Goal: Task Accomplishment & Management: Use online tool/utility

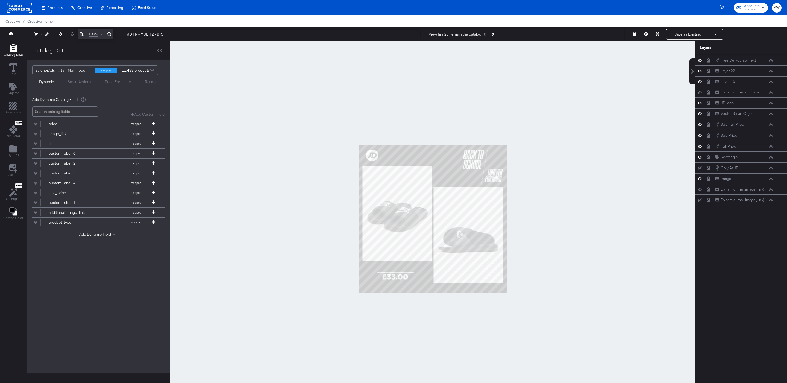
click at [64, 69] on div "StitcherAds - ...17 - Main Feed" at bounding box center [62, 70] width 55 height 9
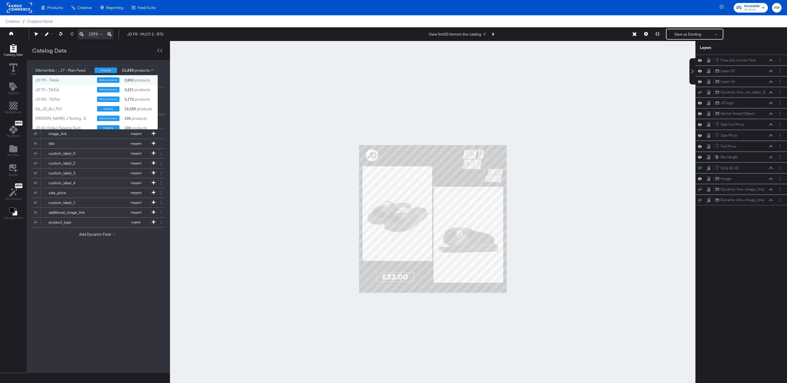
scroll to position [54, 125]
type input "fr"
click at [64, 125] on div "StitcherAds - JD FR" at bounding box center [64, 125] width 58 height 5
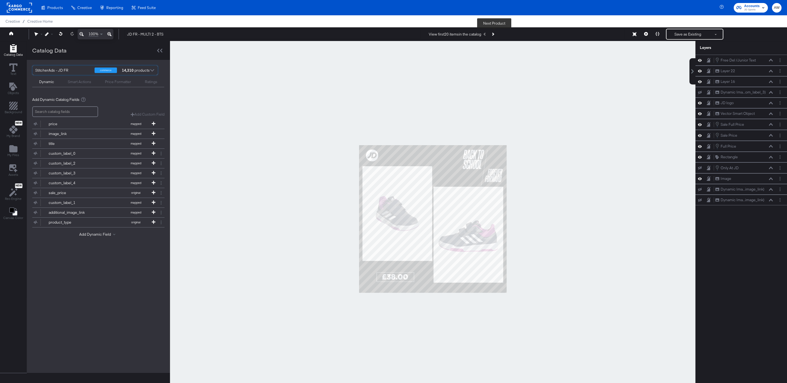
click at [495, 34] on button "Next Product" at bounding box center [493, 34] width 8 height 10
click at [645, 36] on button at bounding box center [645, 34] width 11 height 11
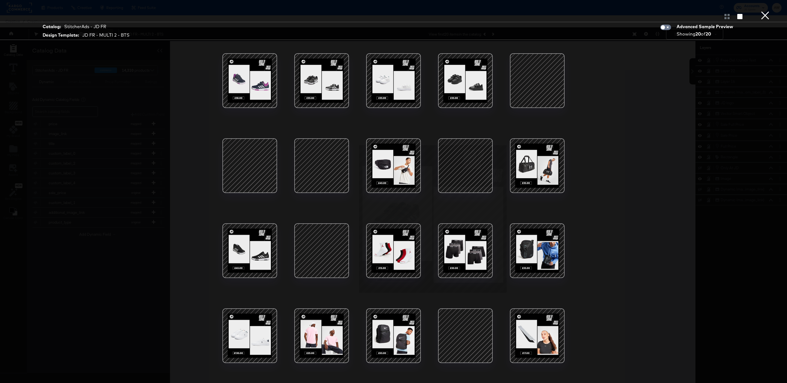
click at [556, 80] on div at bounding box center [537, 80] width 46 height 46
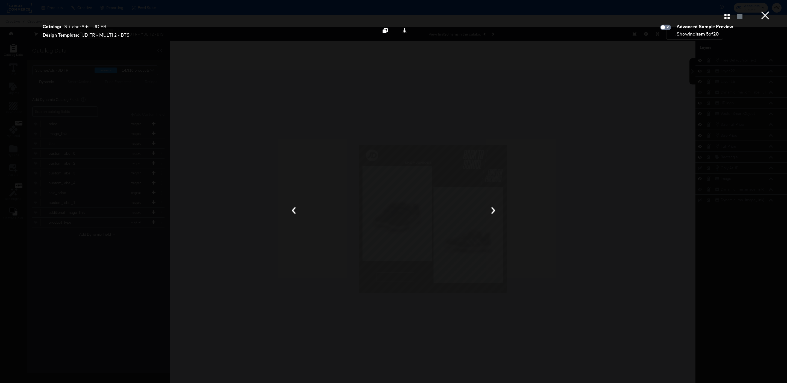
click at [767, 11] on button "×" at bounding box center [764, 5] width 11 height 11
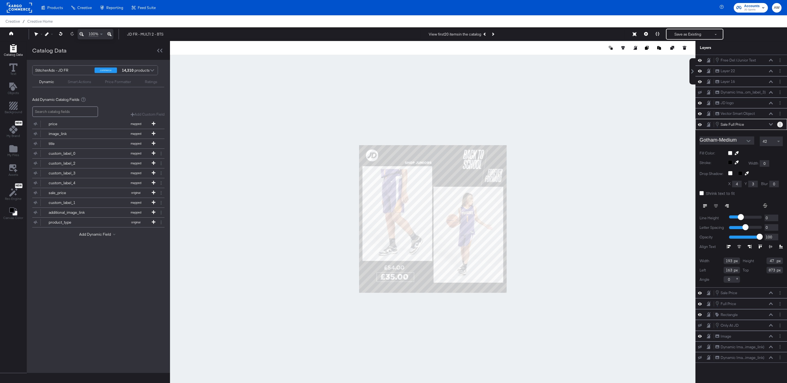
click at [778, 126] on button "Layer Options" at bounding box center [780, 125] width 6 height 6
click at [755, 146] on button "Edit Smart Layer" at bounding box center [745, 143] width 28 height 6
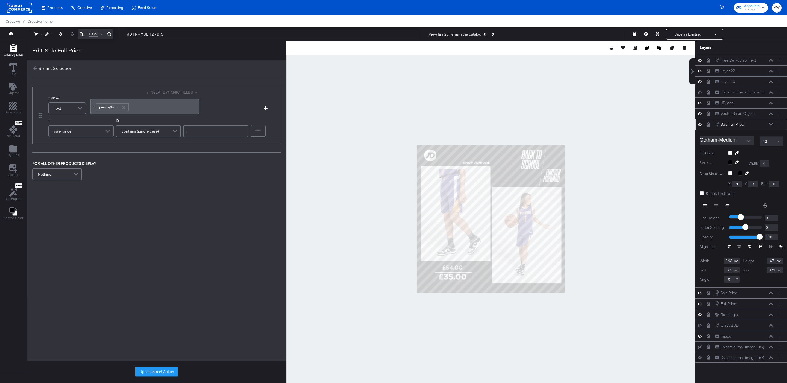
click at [95, 106] on span "﻿£" at bounding box center [94, 106] width 2 height 5
click at [156, 110] on div "﻿ ﻿ price Aa ﻿" at bounding box center [144, 106] width 103 height 9
click at [145, 106] on div "﻿ ﻿ price Aa ﻿" at bounding box center [144, 106] width 103 height 9
click at [160, 370] on button "Update Smart Action" at bounding box center [156, 372] width 43 height 10
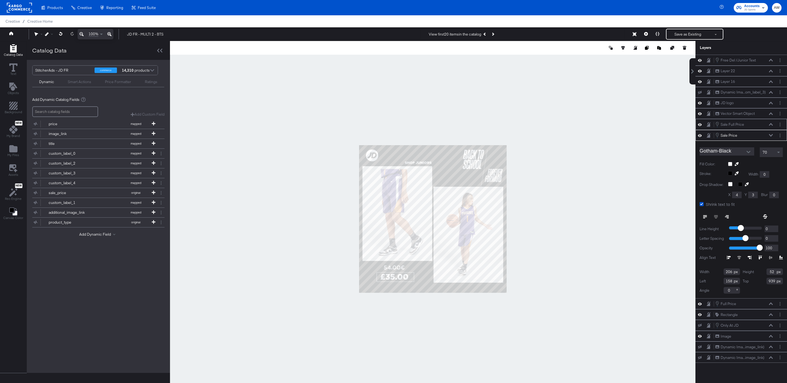
click at [782, 138] on div at bounding box center [780, 136] width 6 height 6
click at [748, 157] on button "Edit Smart Layer" at bounding box center [745, 154] width 28 height 6
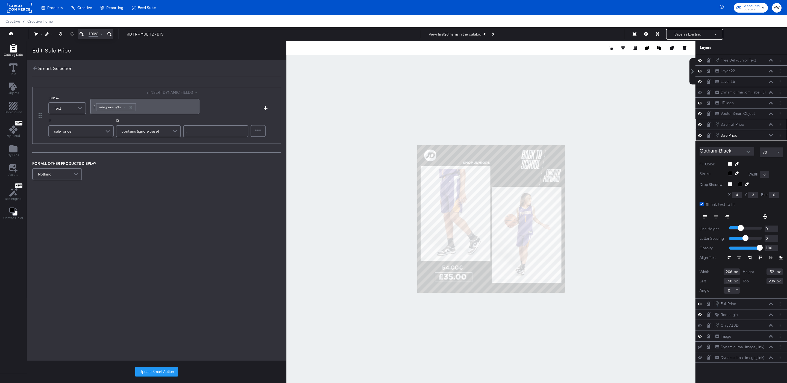
click at [96, 111] on span "sale_price Aa" at bounding box center [116, 106] width 41 height 9
click at [94, 108] on span "£" at bounding box center [94, 106] width 2 height 5
click at [159, 110] on div "﻿ ﻿ sale_price Aa ﻿" at bounding box center [144, 106] width 103 height 9
click at [171, 369] on button "Update Smart Action" at bounding box center [156, 372] width 43 height 10
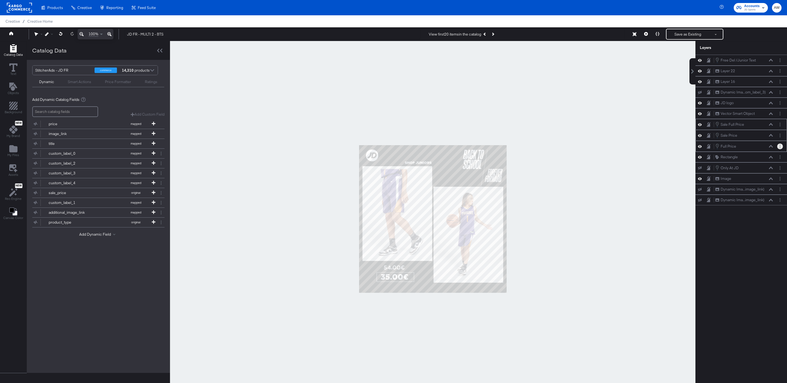
click at [779, 148] on icon "Layer Options" at bounding box center [779, 147] width 1 height 4
click at [749, 168] on button "Edit Smart Layer" at bounding box center [745, 165] width 28 height 6
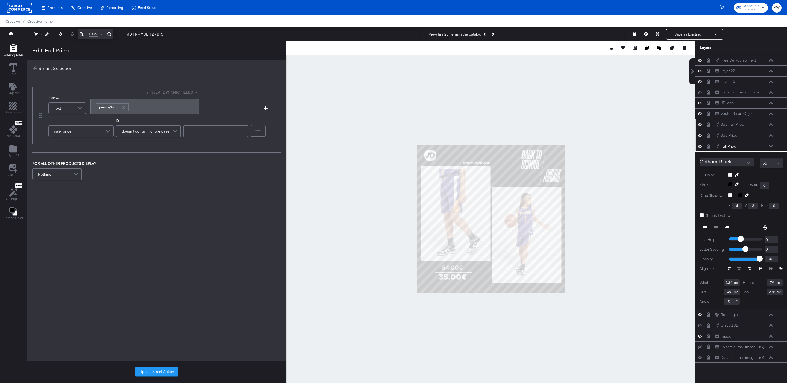
click at [93, 108] on span "£" at bounding box center [94, 106] width 2 height 5
click at [165, 373] on button "Update Smart Action" at bounding box center [156, 372] width 43 height 10
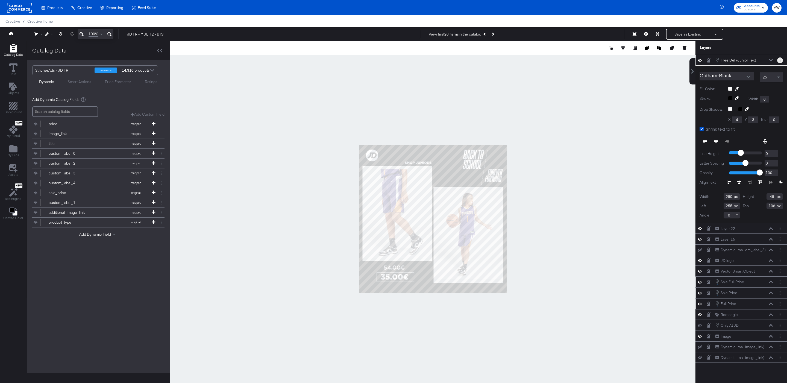
click at [779, 59] on button "Layer Options" at bounding box center [780, 60] width 6 height 6
click at [749, 79] on button "Edit Smart Layer" at bounding box center [745, 79] width 28 height 6
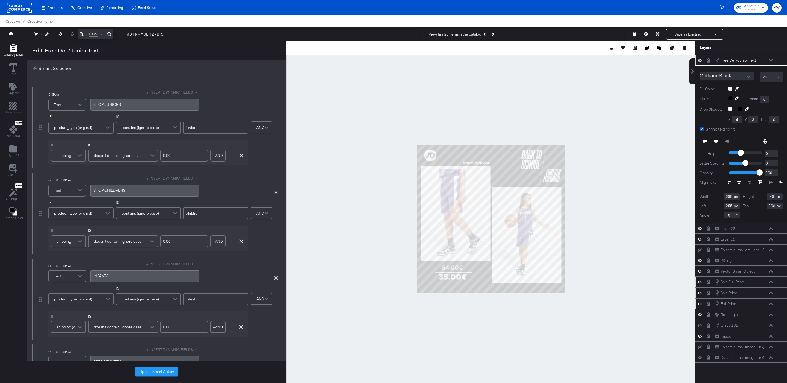
click at [167, 101] on div "SHOP ﻿JUNIORS" at bounding box center [144, 105] width 109 height 12
click at [167, 103] on div "ENFANTS" at bounding box center [144, 104] width 103 height 5
click at [267, 129] on span at bounding box center [267, 127] width 10 height 11
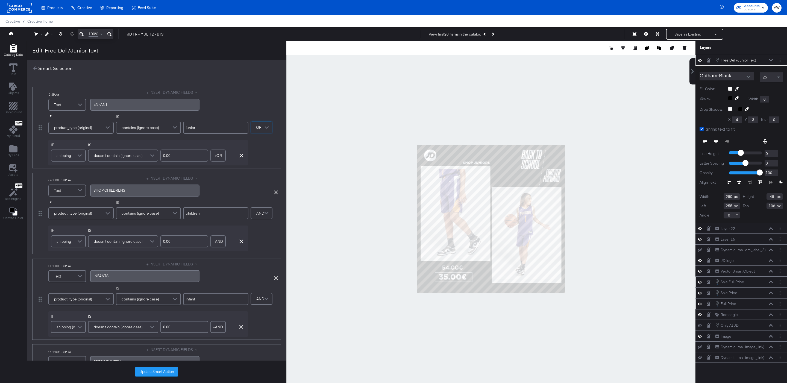
click at [243, 156] on button "button" at bounding box center [241, 156] width 8 height 4
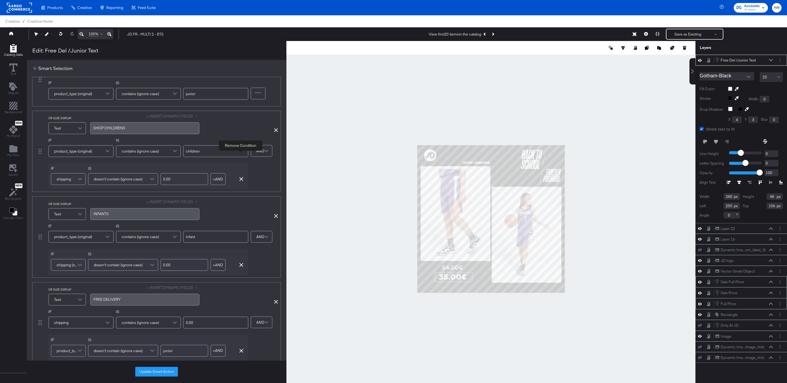
scroll to position [35, 0]
click at [275, 126] on div "Remove Condition" at bounding box center [259, 123] width 38 height 15
click at [275, 128] on icon at bounding box center [276, 129] width 4 height 4
type input "infant"
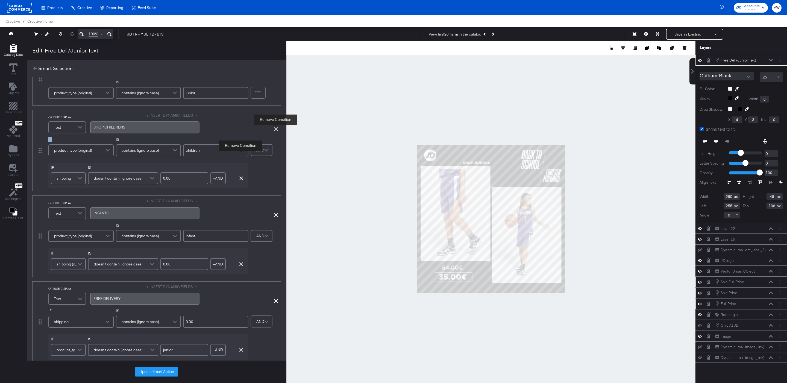
type input "0.00"
type input "junior"
type input "children"
type input "infant"
click at [275, 128] on icon at bounding box center [276, 129] width 4 height 4
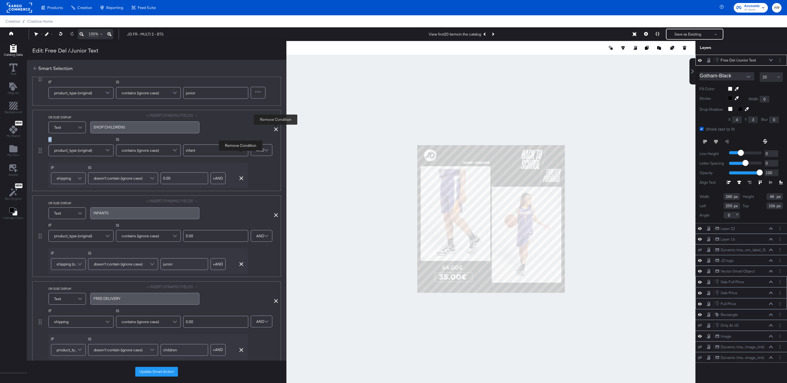
type input "0.00"
type input "junior"
type input "children"
type input "infant"
click at [275, 128] on icon at bounding box center [276, 129] width 4 height 4
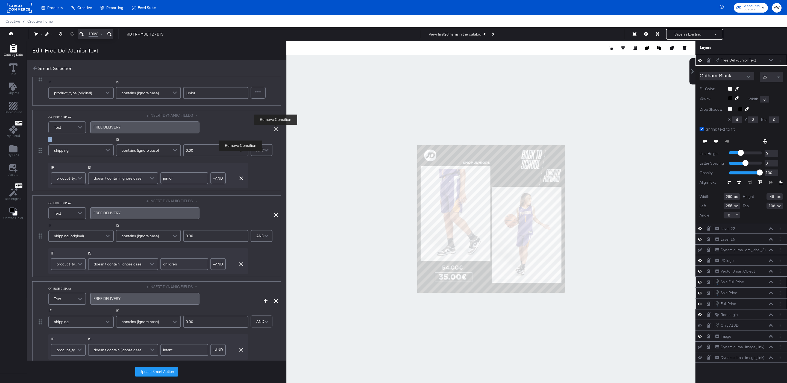
type input "children"
type input "infant"
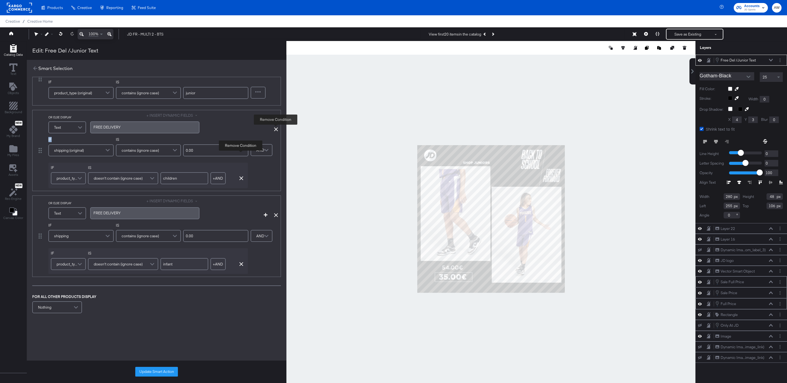
click at [275, 128] on icon at bounding box center [276, 129] width 4 height 4
type input "infant"
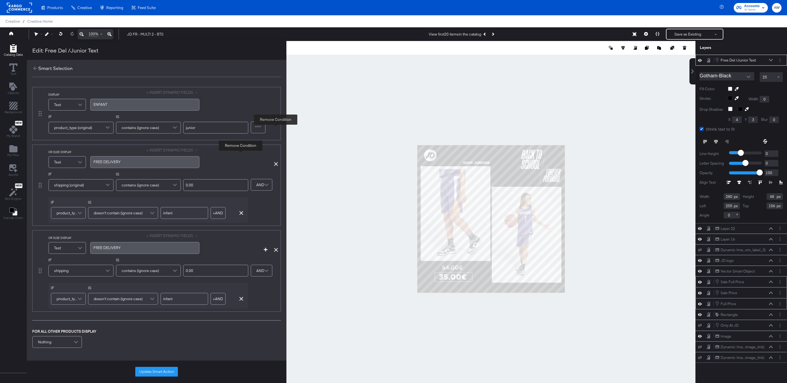
click at [275, 128] on div "Refine" at bounding box center [264, 124] width 27 height 20
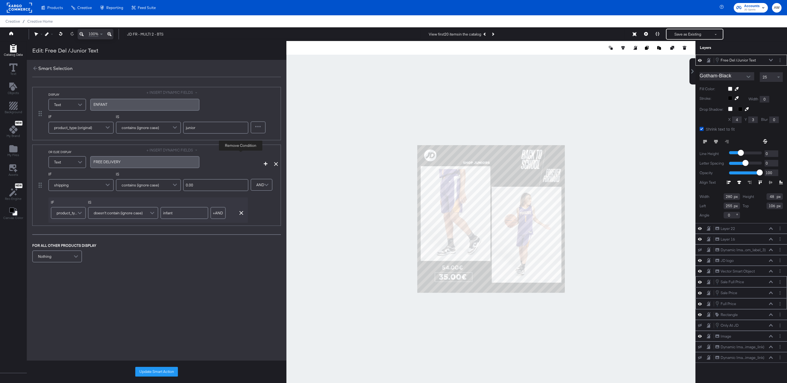
click at [275, 128] on div "Refine" at bounding box center [264, 124] width 27 height 20
click at [278, 162] on div "OR ELSE DISPLAY Text + INSERT DYNAMIC FIELDS FREE DELIVERY Add Condition Remove…" at bounding box center [156, 185] width 249 height 81
click at [278, 165] on div "OR ELSE DISPLAY Text + INSERT DYNAMIC FIELDS FREE DELIVERY Add Condition Remove…" at bounding box center [156, 185] width 249 height 81
click at [276, 165] on icon at bounding box center [276, 164] width 4 height 4
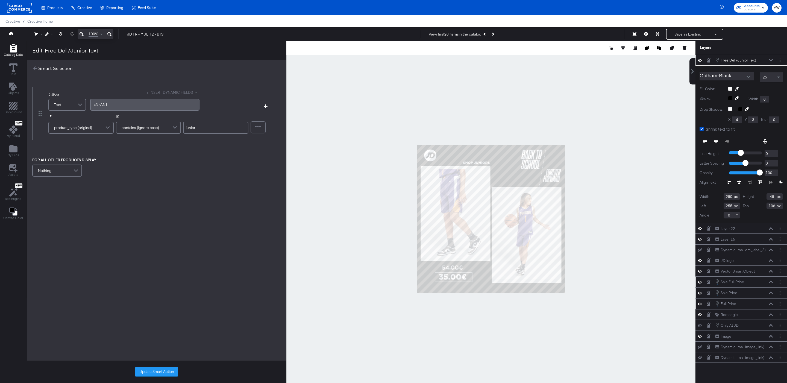
click at [193, 126] on input "junior" at bounding box center [215, 128] width 65 height 12
click at [255, 135] on div "IF product_type (original) IS contains (ignore case) junior Refine" at bounding box center [162, 125] width 229 height 23
click at [255, 129] on div at bounding box center [258, 127] width 14 height 11
click at [255, 153] on div "DISPLAY Text + INSERT DYNAMIC FIELDS ENFANT Add Condition IF product_type (orig…" at bounding box center [157, 132] width 260 height 102
click at [258, 129] on div at bounding box center [258, 127] width 14 height 11
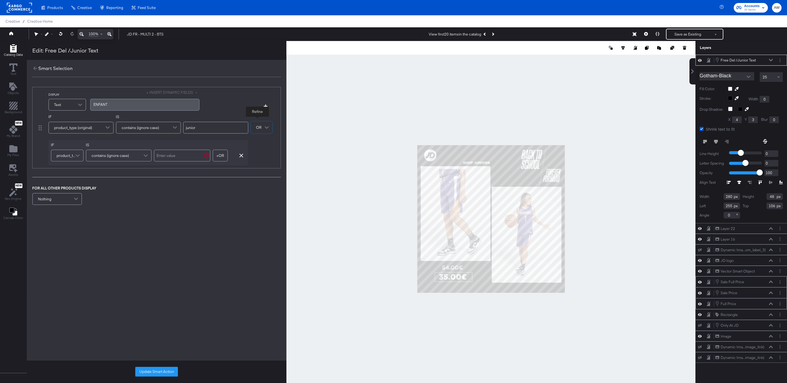
click at [176, 157] on input "text" at bounding box center [182, 155] width 57 height 12
type input "enfant"
click at [222, 155] on button "+ OR" at bounding box center [217, 155] width 15 height 12
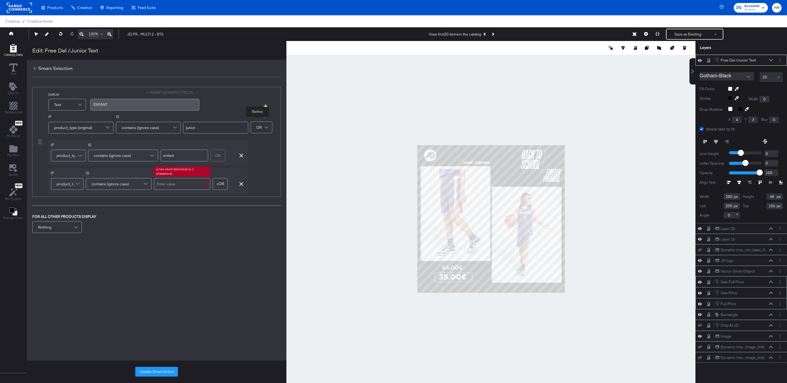
click at [192, 184] on input "text" at bounding box center [182, 184] width 57 height 12
type input "kids"
click at [142, 210] on div "DISPLAY Text + INSERT DYNAMIC FIELDS ENFANT Add Condition IF product_type (orig…" at bounding box center [157, 160] width 260 height 158
click at [82, 228] on div "FOR ALL OTHER PRODUCTS DISPLAY Nothing" at bounding box center [156, 224] width 249 height 21
click at [73, 227] on span at bounding box center [77, 227] width 10 height 11
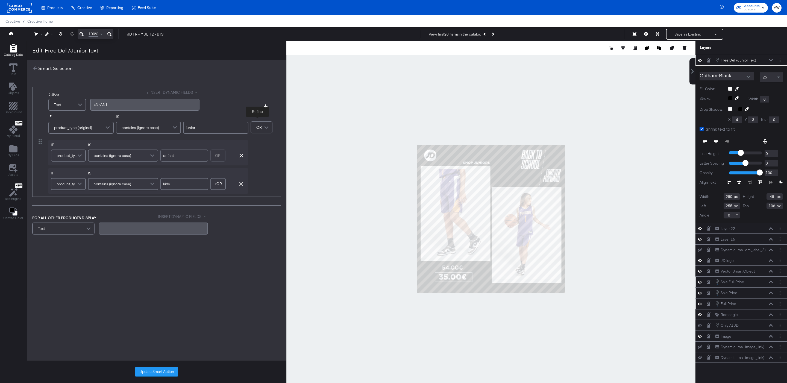
click at [271, 198] on div "DISPLAY Text + INSERT DYNAMIC FIELDS ENFANT Add Condition IF product_type (orig…" at bounding box center [157, 161] width 260 height 160
click at [199, 76] on div "Smart Selection" at bounding box center [157, 68] width 260 height 17
click at [266, 108] on icon "button" at bounding box center [266, 106] width 4 height 4
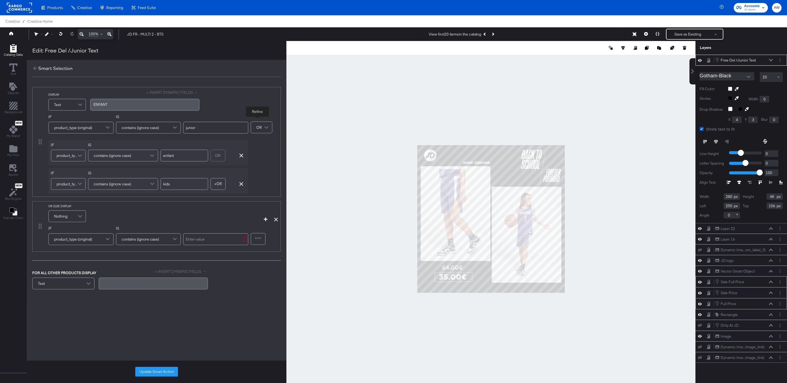
click at [76, 282] on div "Text" at bounding box center [63, 283] width 61 height 11
click at [66, 220] on span "Nothing" at bounding box center [60, 215] width 13 height 9
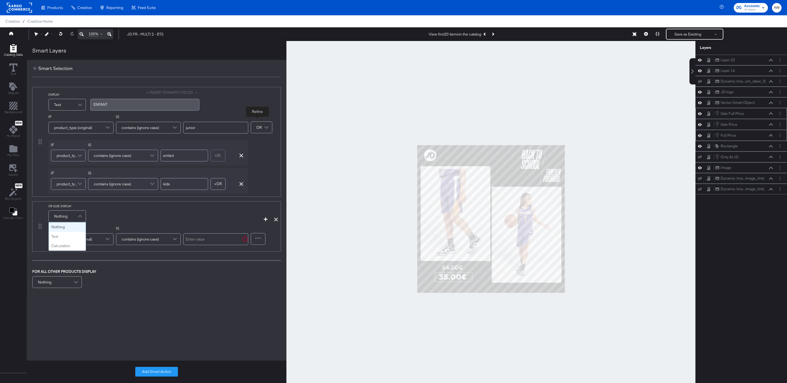
click at [103, 214] on div "OR ELSE DISPLAY Nothing Nothing Text Calculation" at bounding box center [142, 213] width 188 height 19
click at [59, 220] on span "Nothing" at bounding box center [60, 215] width 13 height 9
click at [115, 219] on div "﻿" at bounding box center [144, 218] width 103 height 5
click at [101, 242] on div "product_type (original)" at bounding box center [81, 241] width 64 height 11
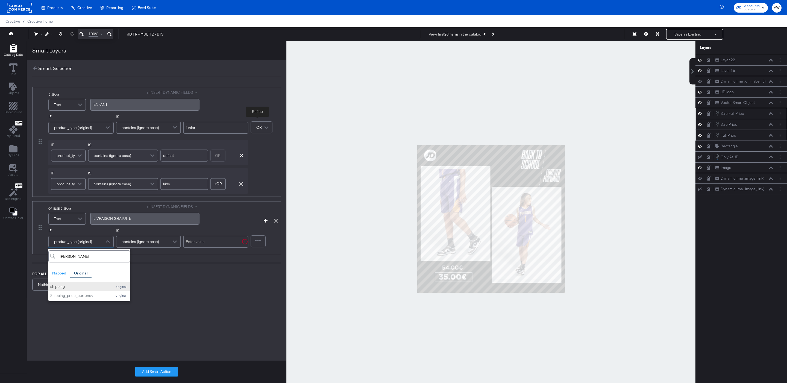
type input "SHIPP"
click at [98, 285] on div "shipping" at bounding box center [79, 286] width 59 height 5
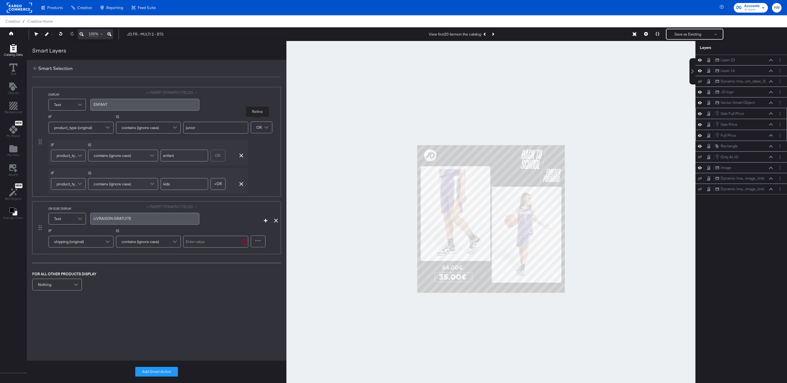
click at [139, 244] on span "contains (ignore case)" at bounding box center [140, 241] width 37 height 9
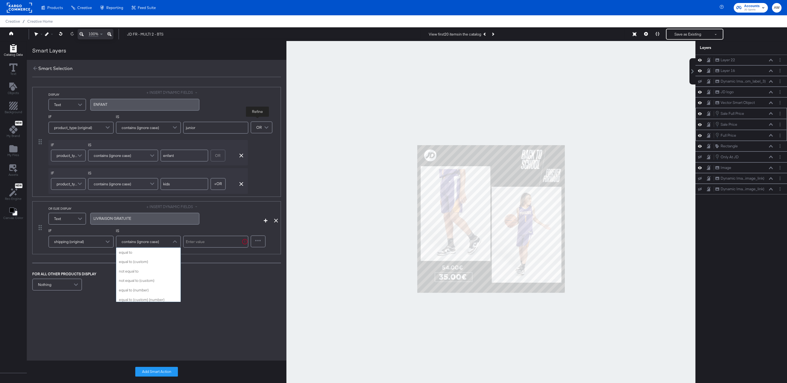
scroll to position [183, 0]
click at [197, 245] on input "text" at bounding box center [215, 241] width 65 height 12
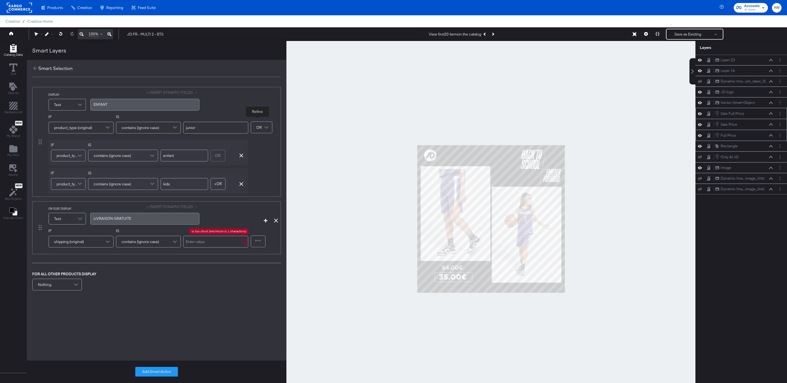
paste input "0"
type input ":0"
click at [224, 307] on div "DISPLAY Text + INSERT DYNAMIC FIELDS ENFANT IF product_type (original) IS conta…" at bounding box center [157, 207] width 260 height 261
click at [130, 367] on div "Add Smart Action" at bounding box center [157, 371] width 260 height 22
click at [148, 370] on button "Add Smart Action" at bounding box center [156, 372] width 43 height 10
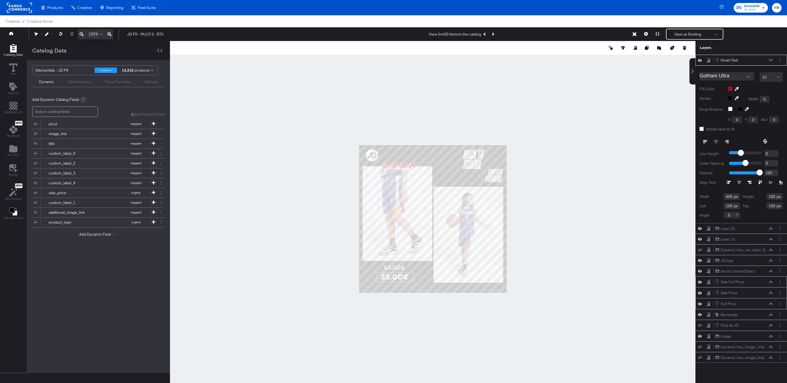
click at [588, 129] on div at bounding box center [432, 219] width 525 height 356
click at [628, 134] on div at bounding box center [432, 219] width 525 height 356
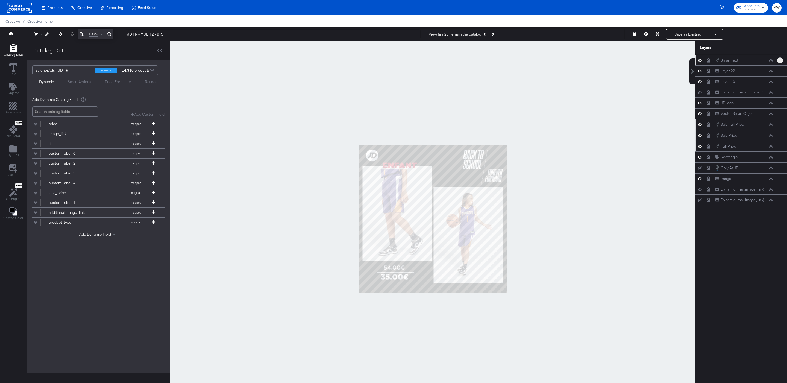
click at [782, 61] on button "Layer Options" at bounding box center [780, 60] width 6 height 6
click at [632, 151] on div at bounding box center [432, 219] width 525 height 356
click at [59, 34] on icon at bounding box center [61, 34] width 4 height 4
click at [60, 34] on icon at bounding box center [61, 34] width 4 height 4
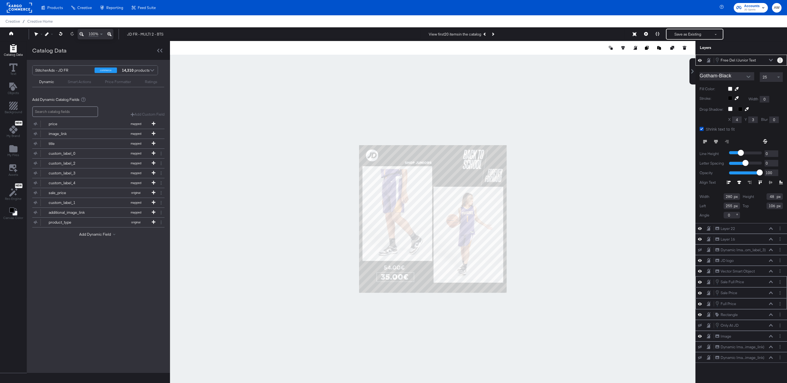
click at [779, 60] on button "Layer Options" at bounding box center [780, 60] width 6 height 6
click at [740, 79] on button "Edit Smart Layer" at bounding box center [745, 79] width 28 height 6
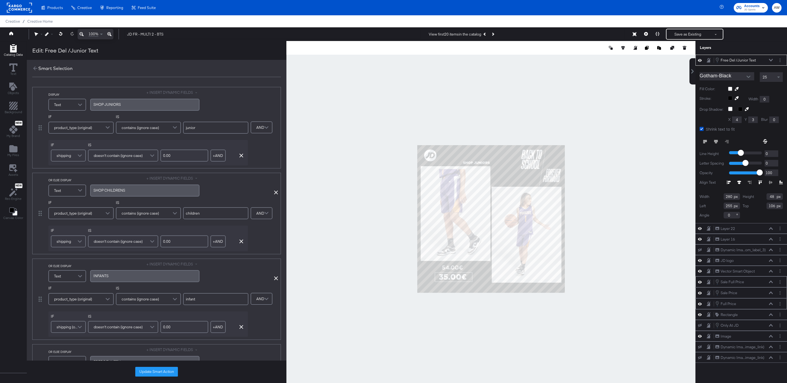
click at [275, 197] on div "OR ELSE DISPLAY Text + INSERT DYNAMIC FIELDS SHOP ﻿CHILDRENS Remove Condition" at bounding box center [162, 187] width 229 height 22
click at [275, 194] on icon at bounding box center [276, 192] width 4 height 4
type input "infant"
type input "0.00"
type input "junior"
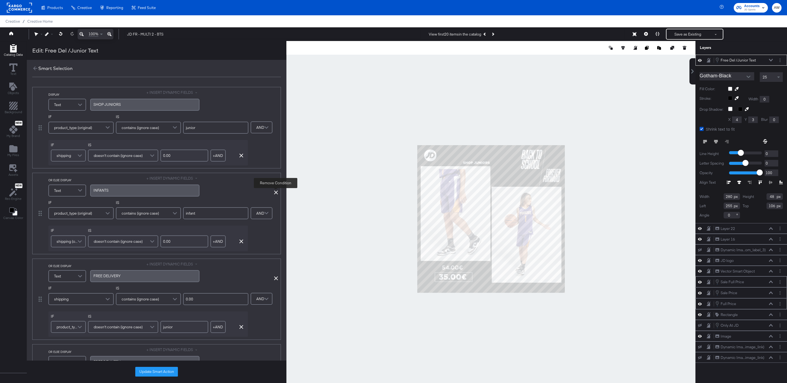
type input "children"
type input "infant"
click at [275, 194] on icon at bounding box center [276, 192] width 4 height 4
type input "0.00"
type input "junior"
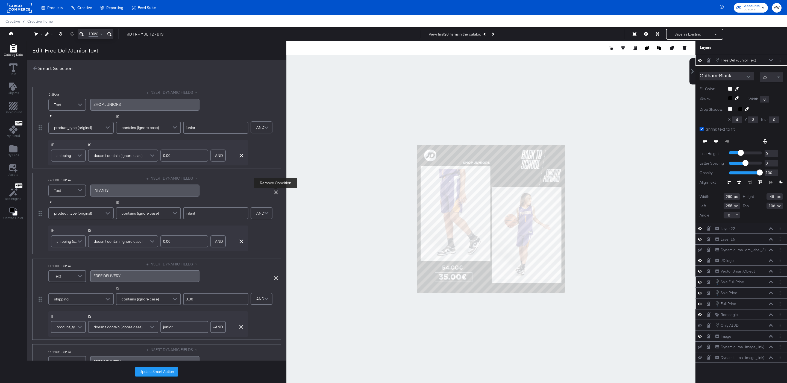
type input "children"
type input "infant"
click at [275, 194] on icon at bounding box center [276, 192] width 4 height 4
type input "children"
type input "infant"
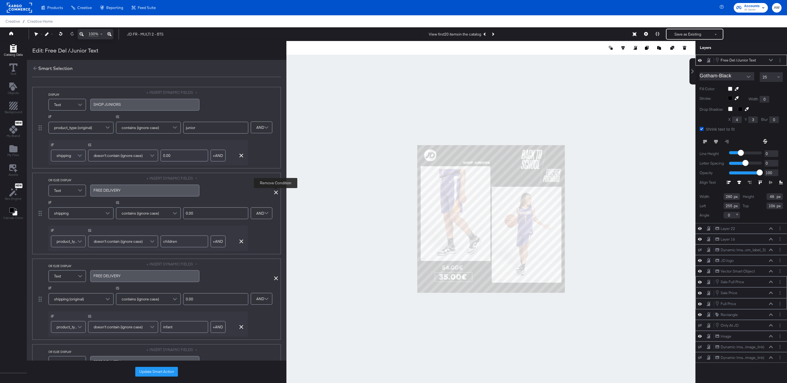
click at [275, 194] on icon at bounding box center [276, 192] width 4 height 4
type input "infant"
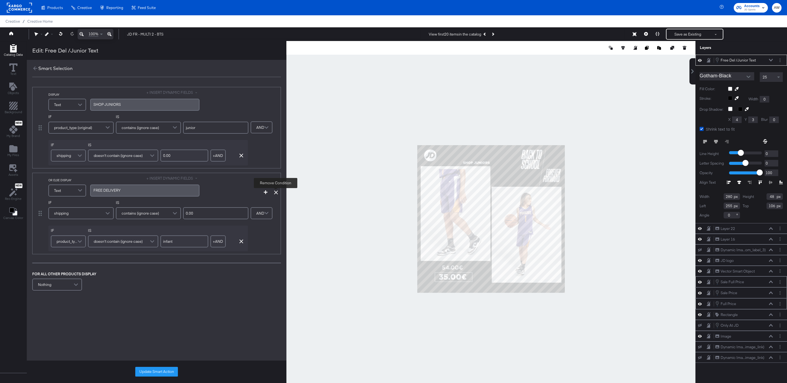
click at [275, 194] on icon at bounding box center [276, 192] width 4 height 4
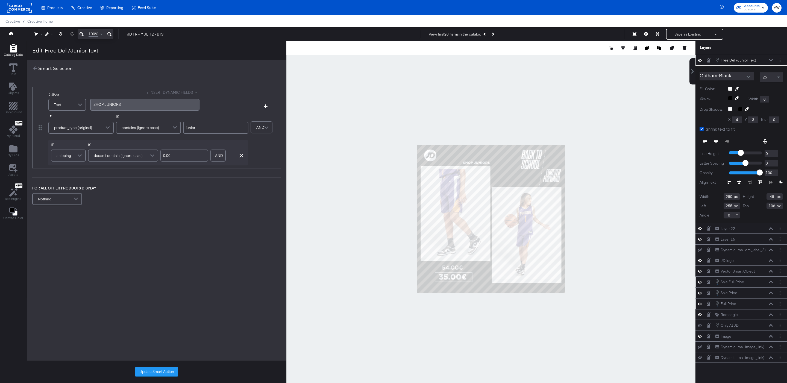
click at [275, 195] on div "FOR ALL OTHER PRODUCTS DISPLAY Nothing" at bounding box center [156, 196] width 249 height 21
click at [149, 106] on div "SHOP ﻿JUNIORS" at bounding box center [144, 104] width 103 height 5
click at [239, 156] on icon "button" at bounding box center [241, 156] width 4 height 4
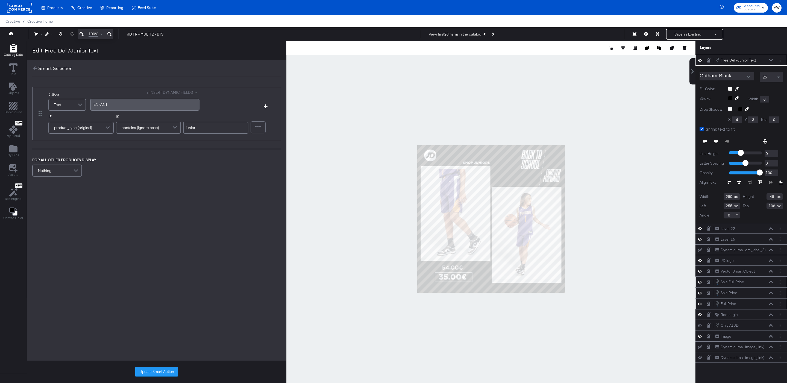
click at [210, 129] on input "junior" at bounding box center [215, 128] width 65 height 12
type input "enfant"
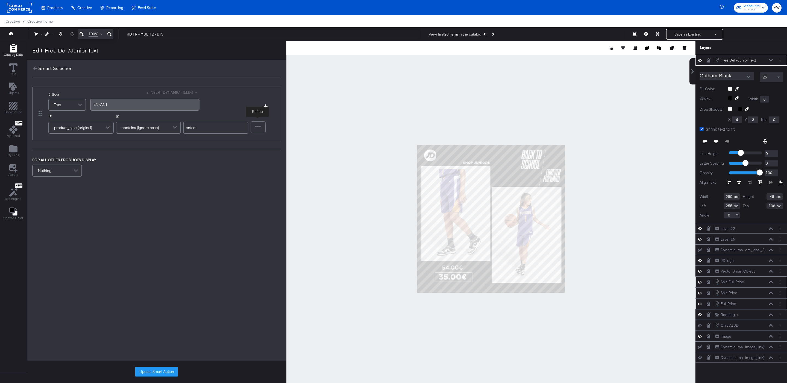
click at [258, 131] on div at bounding box center [258, 127] width 14 height 11
click at [185, 160] on input "text" at bounding box center [182, 155] width 57 height 12
type input "junior"
click at [216, 158] on button "+ OR" at bounding box center [217, 155] width 15 height 12
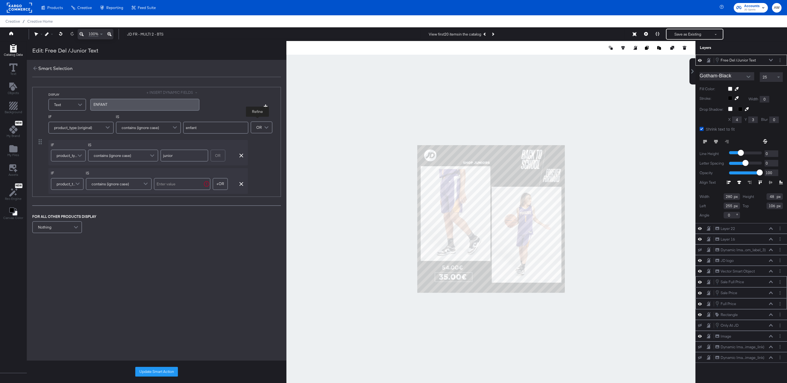
click at [186, 189] on input "text" at bounding box center [182, 184] width 57 height 12
type input "kids"
click at [264, 106] on icon "button" at bounding box center [266, 106] width 4 height 4
click at [69, 218] on div "Nothing" at bounding box center [67, 216] width 37 height 11
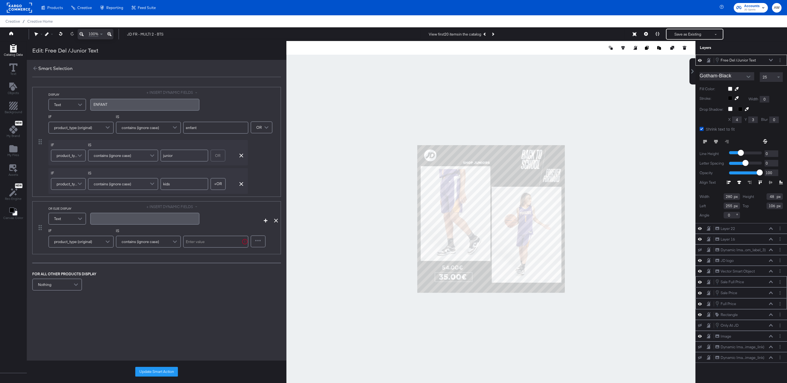
click at [137, 211] on div "+ INSERT DYNAMIC FIELDS ﻿" at bounding box center [144, 215] width 109 height 22
click at [137, 222] on div "﻿" at bounding box center [144, 219] width 109 height 12
click at [97, 245] on div "product_type (original)" at bounding box center [81, 241] width 64 height 11
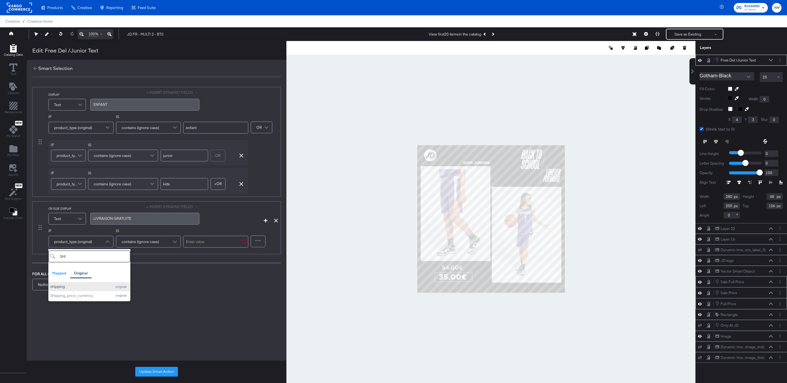
type input "SHI"
click at [99, 283] on button "shipping original" at bounding box center [89, 286] width 82 height 9
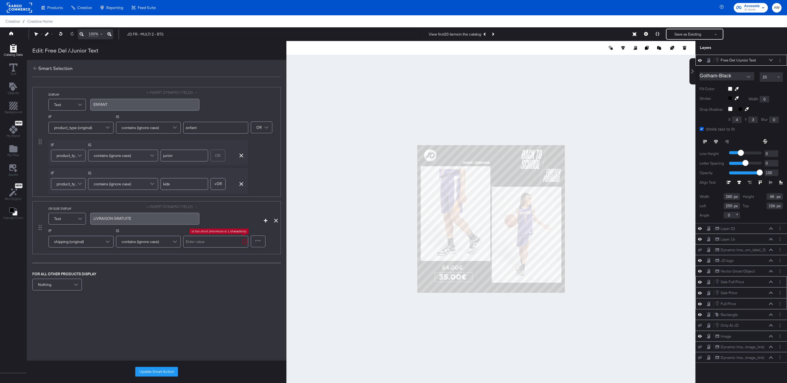
click at [207, 243] on input "text" at bounding box center [215, 241] width 65 height 12
type input ":0"
click at [164, 370] on button "Update Smart Action" at bounding box center [156, 372] width 43 height 10
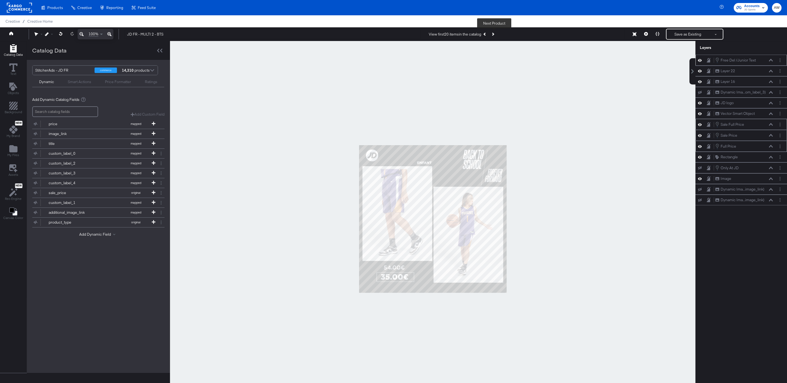
click at [495, 38] on button "Next Product" at bounding box center [493, 34] width 8 height 10
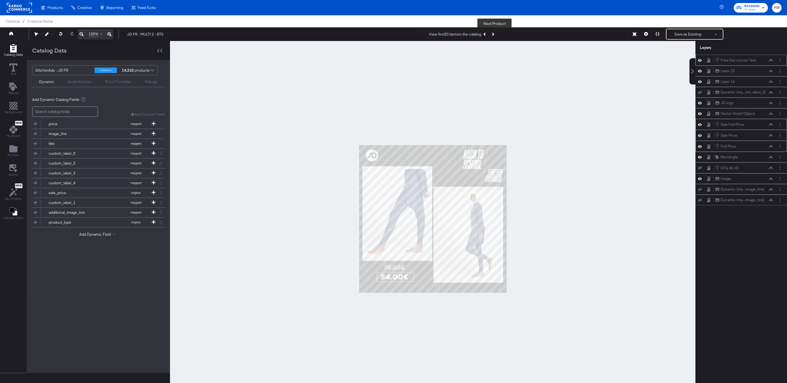
click at [495, 37] on button "Next Product" at bounding box center [493, 34] width 8 height 10
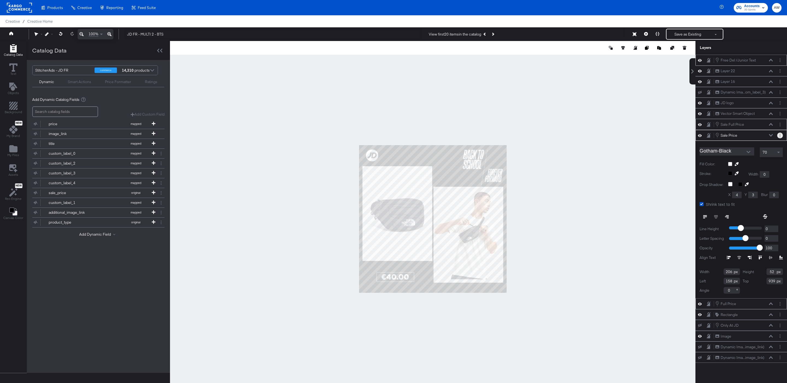
click at [779, 137] on icon "Layer Options" at bounding box center [779, 136] width 1 height 4
click at [740, 157] on button "Edit Smart Layer" at bounding box center [745, 154] width 28 height 6
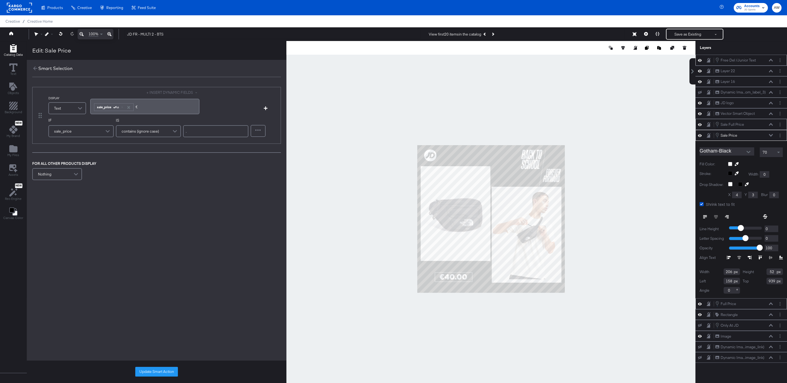
click at [165, 106] on div "﻿ ﻿ sale_price Aa €﻿" at bounding box center [144, 106] width 103 height 9
click at [114, 109] on span "Aa" at bounding box center [116, 107] width 5 height 4
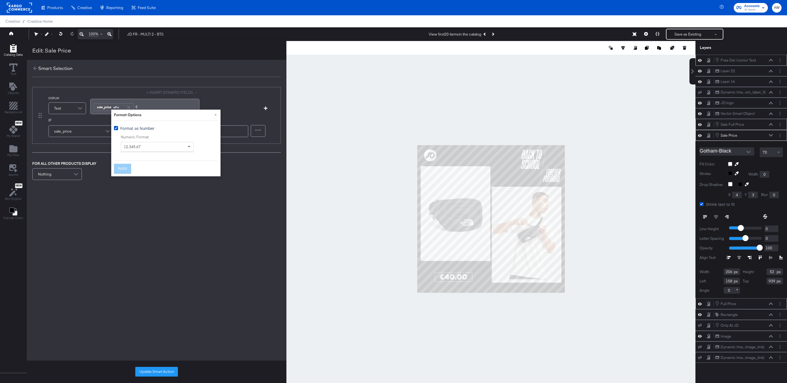
click at [117, 169] on div "Apply" at bounding box center [122, 169] width 17 height 10
click at [117, 209] on div "DISPLAY Text + INSERT DYNAMIC FIELDS ﻿ ﻿ sale_price Aa €﻿ Add Condition IF sale…" at bounding box center [157, 152] width 260 height 151
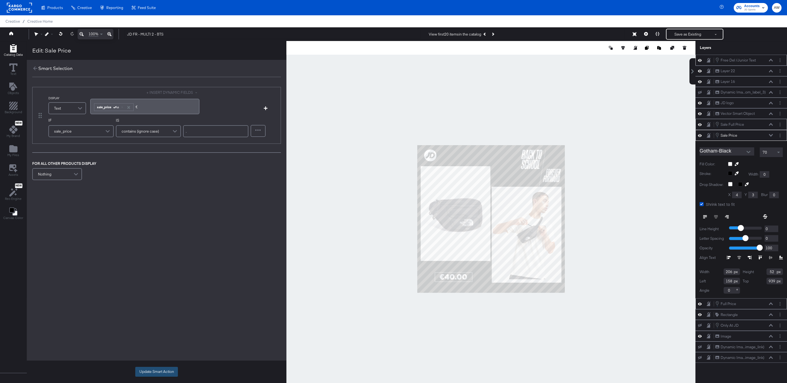
click at [159, 368] on button "Update Smart Action" at bounding box center [156, 372] width 43 height 10
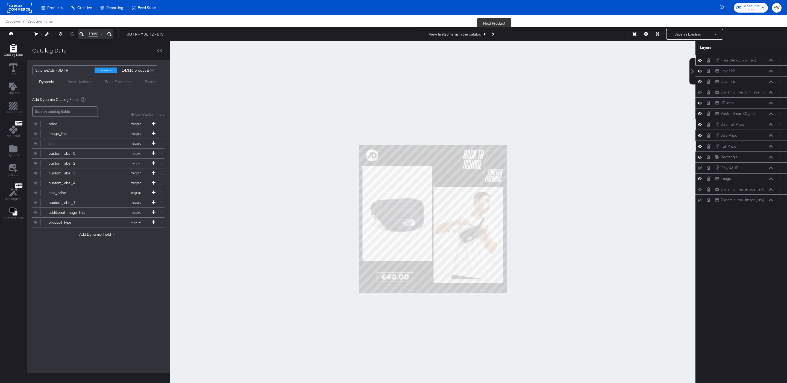
click at [494, 34] on icon "Next Product" at bounding box center [492, 34] width 3 height 3
click at [485, 35] on button "Previous Product" at bounding box center [485, 34] width 8 height 10
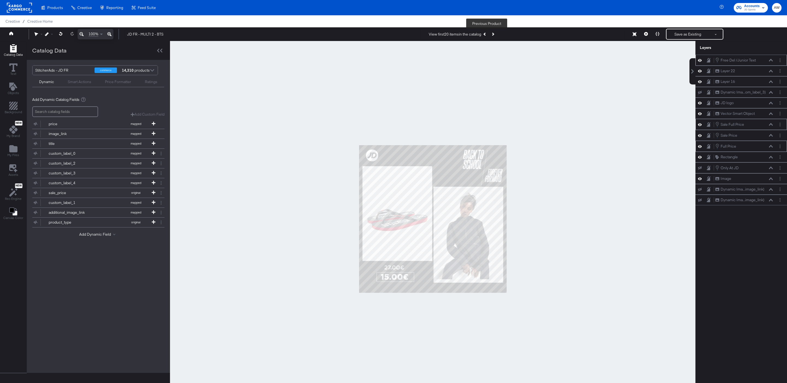
click at [485, 35] on button "Previous Product" at bounding box center [485, 34] width 8 height 10
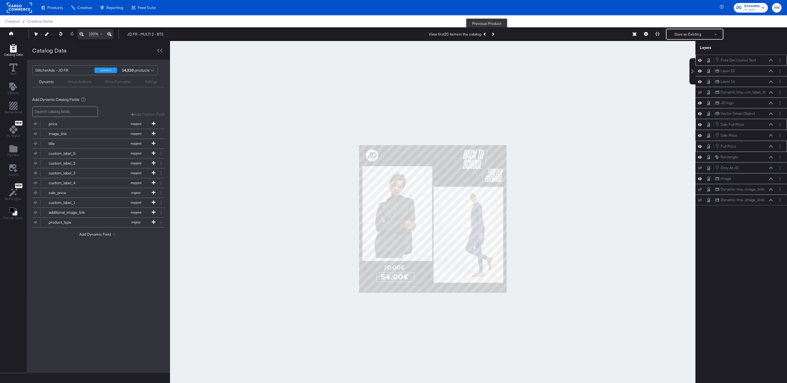
click at [485, 35] on button "Previous Product" at bounding box center [485, 34] width 8 height 10
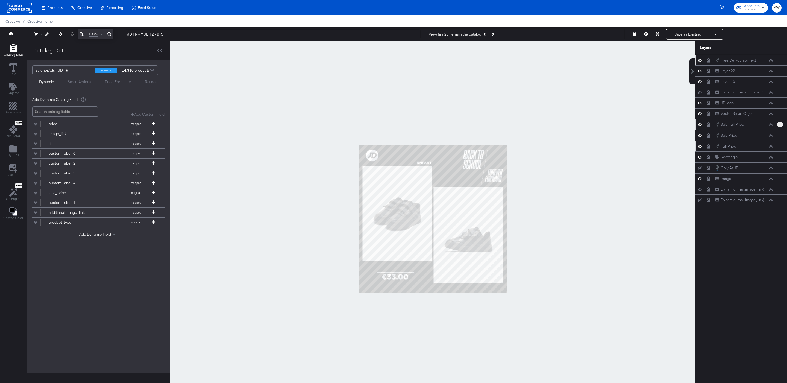
click at [782, 127] on button "Layer Options" at bounding box center [780, 125] width 6 height 6
click at [754, 145] on button "Edit Smart Layer" at bounding box center [745, 143] width 28 height 6
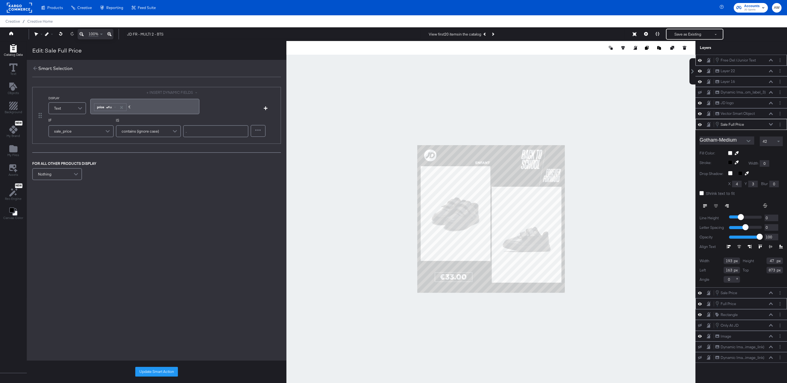
click at [612, 114] on div at bounding box center [490, 219] width 409 height 356
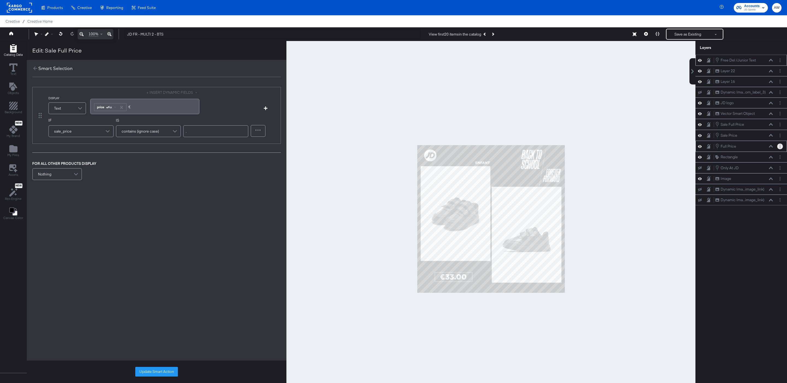
click at [780, 148] on circle "Layer Options" at bounding box center [779, 147] width 1 height 1
click at [750, 167] on button "Edit Smart Layer" at bounding box center [745, 165] width 28 height 6
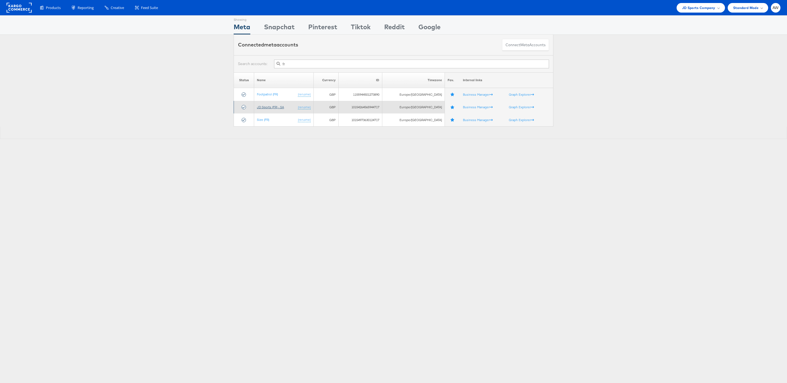
type input "fr"
click at [272, 107] on link "JD Sports (FR) - SA" at bounding box center [270, 107] width 27 height 4
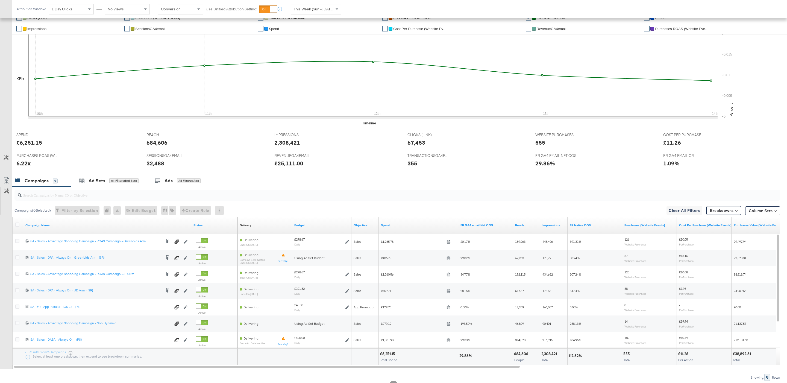
scroll to position [143, 0]
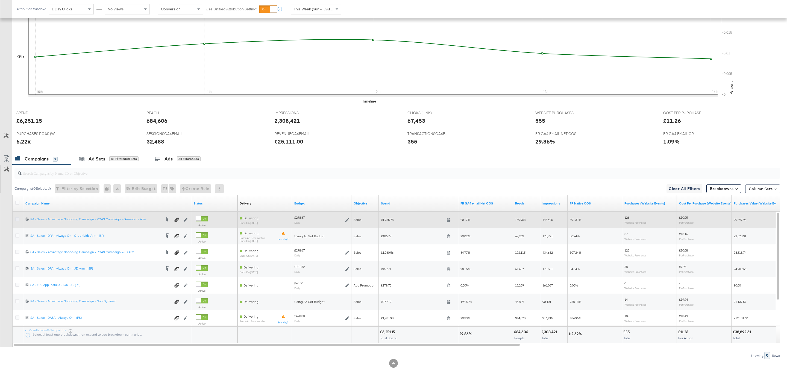
click at [17, 219] on icon at bounding box center [17, 219] width 4 height 4
click at [0, 0] on input "checkbox" at bounding box center [0, 0] width 0 height 0
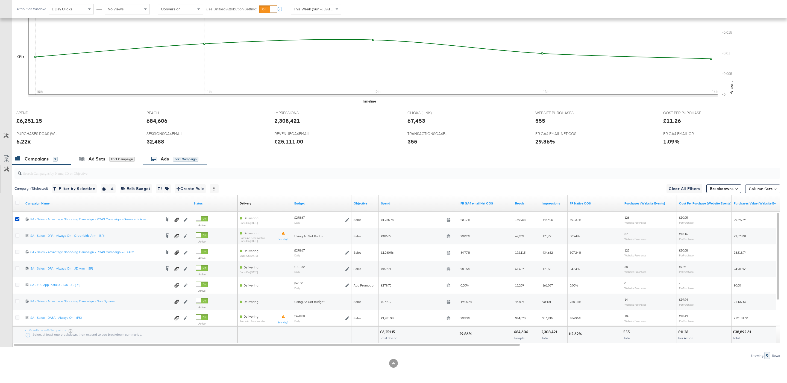
click at [160, 159] on div "Ads for 1 Campaign" at bounding box center [174, 159] width 47 height 6
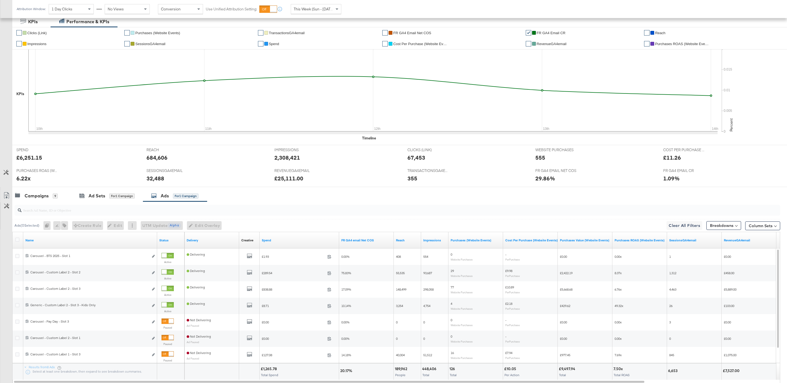
scroll to position [111, 0]
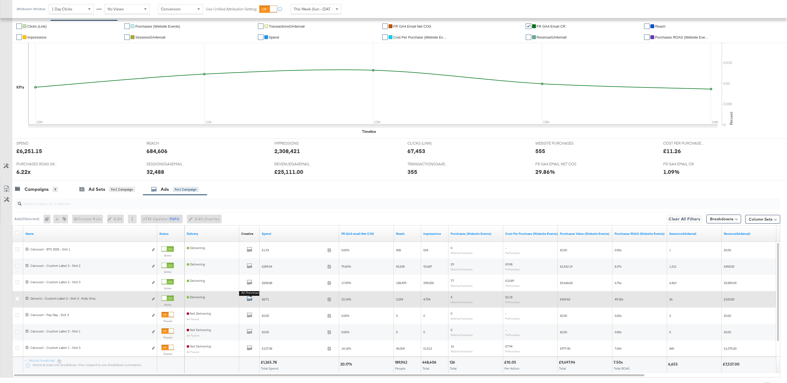
click at [251, 300] on icon "default" at bounding box center [249, 298] width 5 height 5
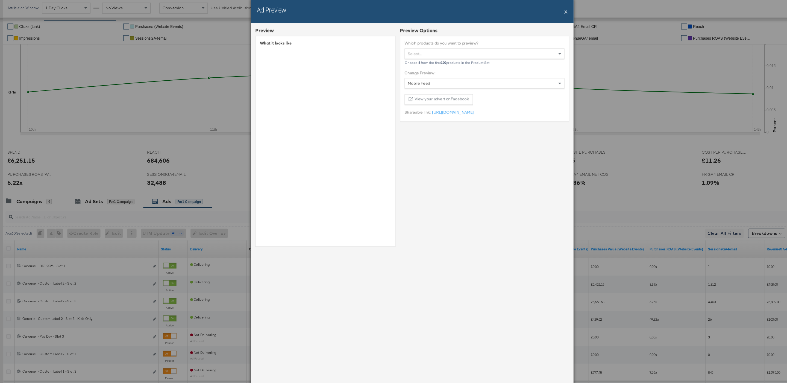
click at [166, 94] on div "Ad Preview X Preview What it looks like Preview Options Which products do you w…" at bounding box center [393, 191] width 787 height 383
click at [532, 14] on div "Ad Preview X" at bounding box center [393, 11] width 301 height 23
click at [535, 14] on button "X" at bounding box center [536, 12] width 3 height 11
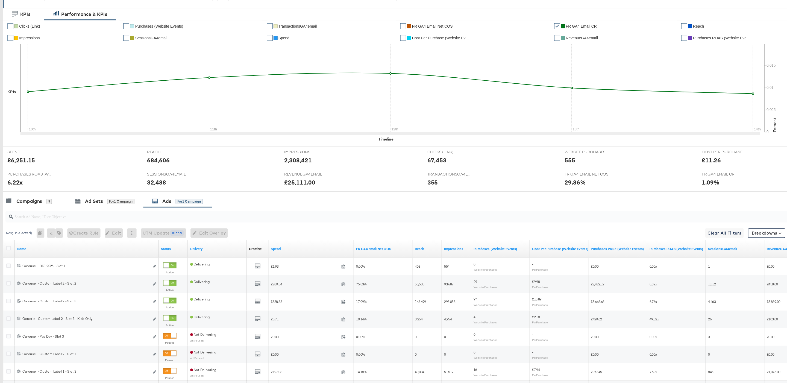
scroll to position [0, 0]
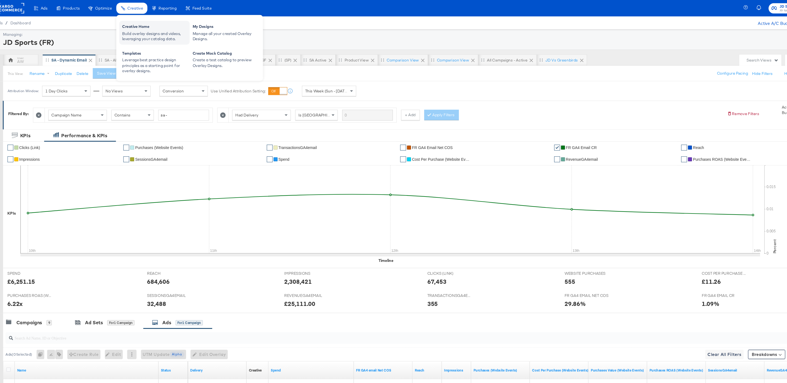
click at [145, 21] on div "Creative Home Build overlay designs and videos, leveraging your catalog data." at bounding box center [153, 30] width 66 height 22
click at [143, 22] on div "Creative Home" at bounding box center [153, 25] width 60 height 7
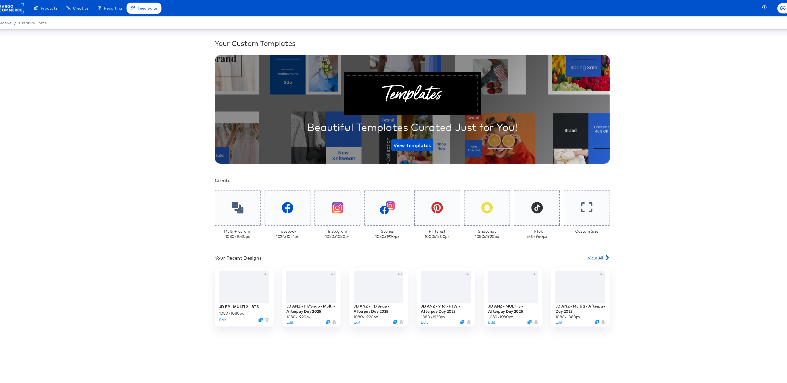
click at [572, 243] on link "View All" at bounding box center [567, 241] width 20 height 8
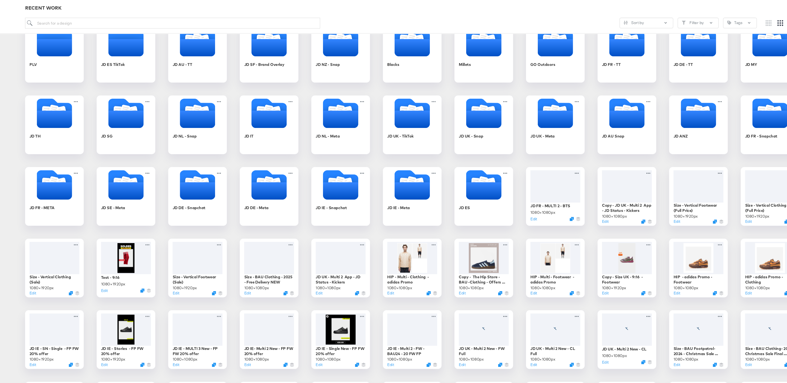
scroll to position [94, 0]
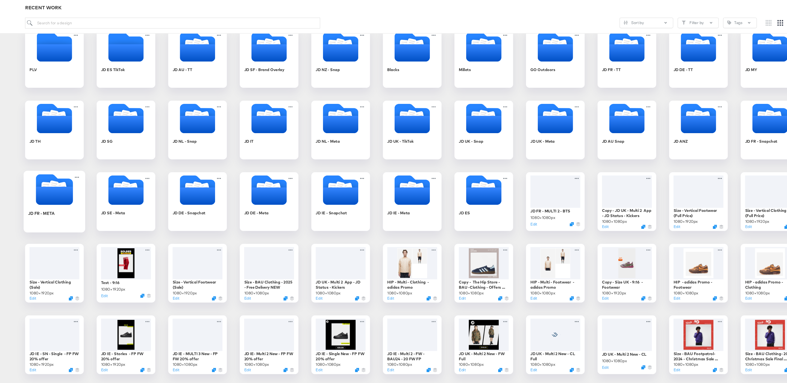
click at [66, 177] on icon "Folder" at bounding box center [60, 182] width 34 height 17
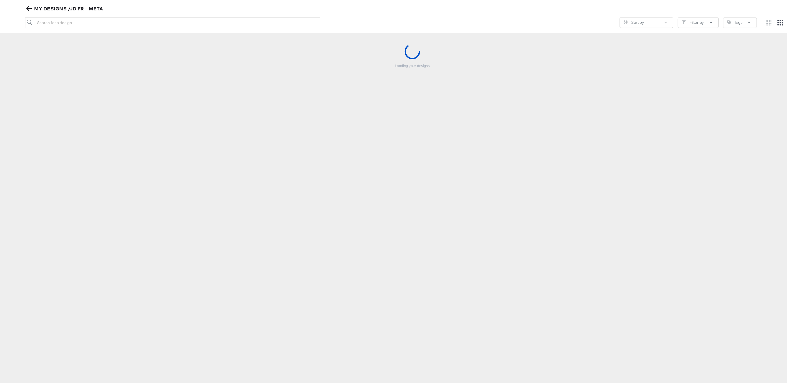
scroll to position [62, 0]
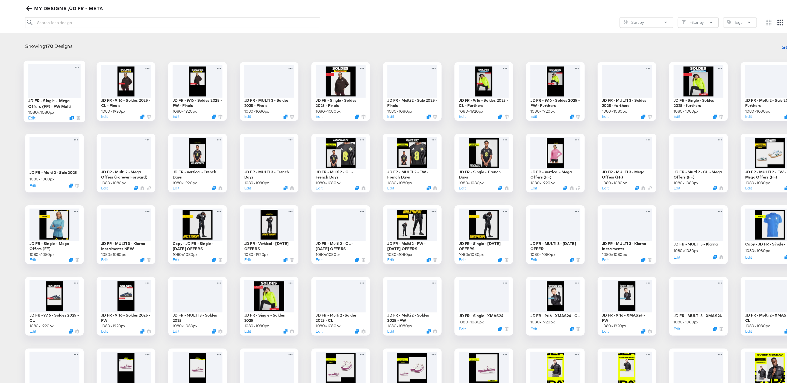
click at [76, 75] on div at bounding box center [60, 75] width 49 height 31
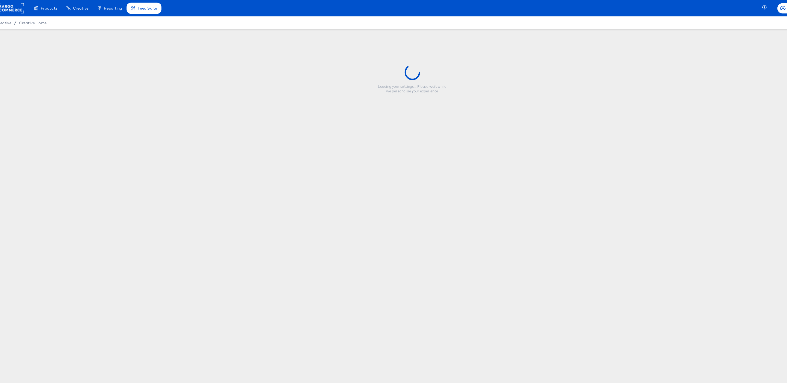
type input "JD FR - Single - Mega Offers (FF) - FW Multi"
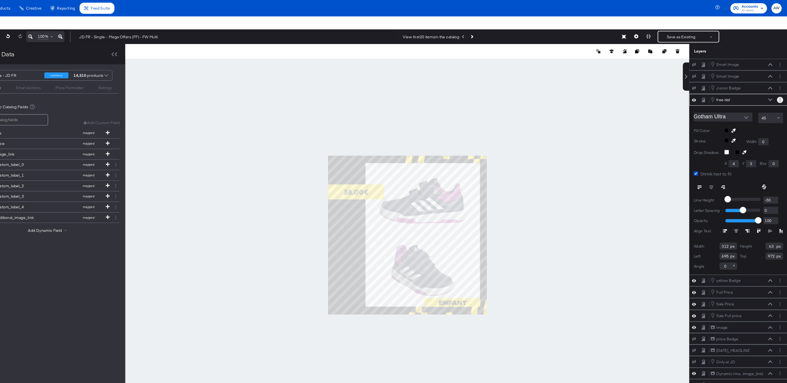
click at [779, 95] on circle "Layer Options" at bounding box center [779, 94] width 1 height 1
click at [754, 113] on button "Edit Smart Layer" at bounding box center [745, 112] width 28 height 6
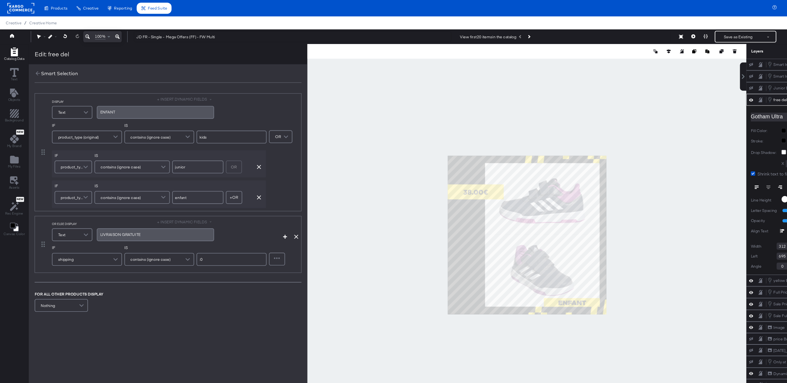
click at [222, 243] on input ":0" at bounding box center [215, 241] width 65 height 12
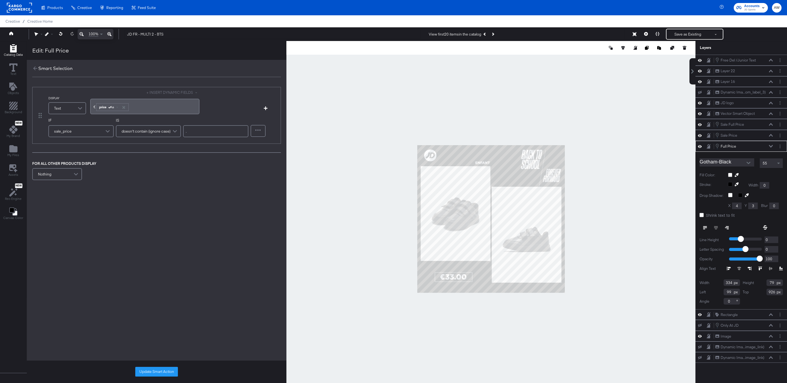
click at [92, 104] on div "€﻿ ﻿ price Aa ﻿" at bounding box center [144, 107] width 109 height 16
click at [142, 108] on div "﻿ ﻿ price Aa ﻿" at bounding box center [144, 106] width 103 height 9
click at [160, 369] on button "Update Smart Action" at bounding box center [156, 372] width 43 height 10
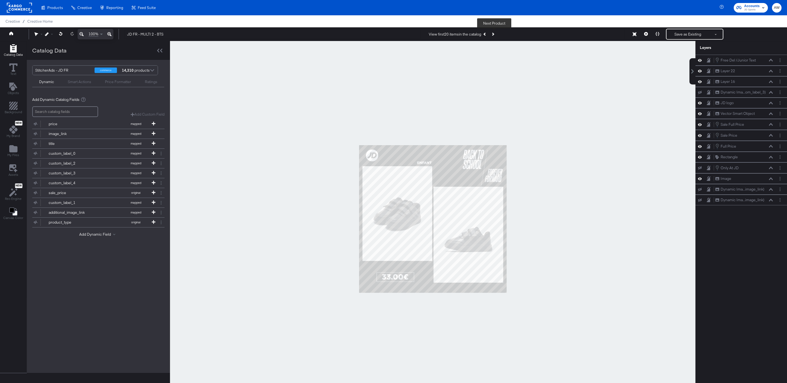
click at [495, 37] on button "Next Product" at bounding box center [493, 34] width 8 height 10
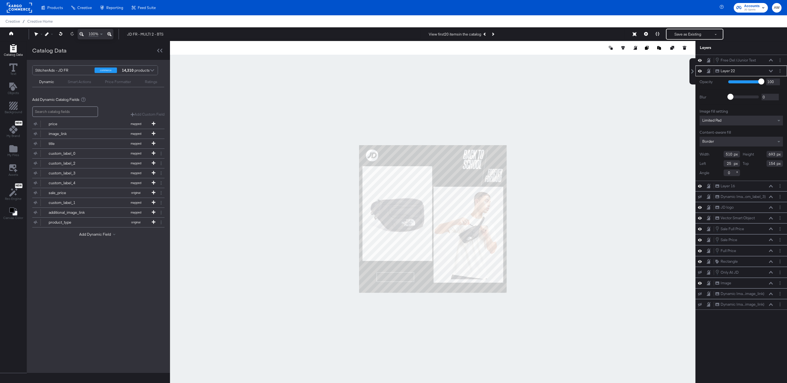
click at [494, 30] on button "Next Product" at bounding box center [493, 34] width 8 height 10
click at [325, 85] on div at bounding box center [432, 219] width 525 height 356
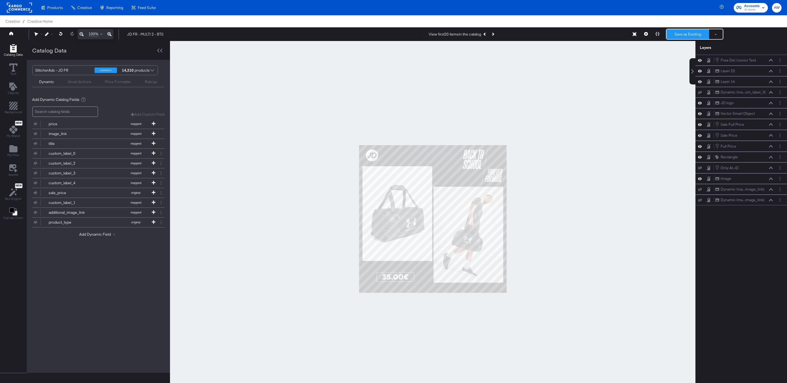
click at [693, 36] on button "Save as Existing" at bounding box center [687, 34] width 43 height 10
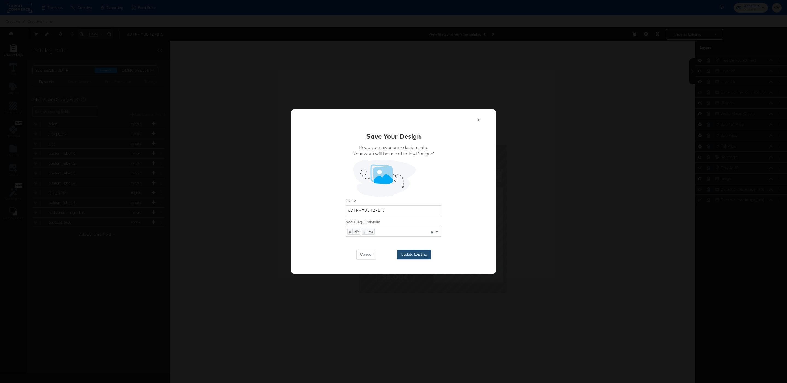
click at [423, 257] on button "Update Existing" at bounding box center [414, 254] width 34 height 10
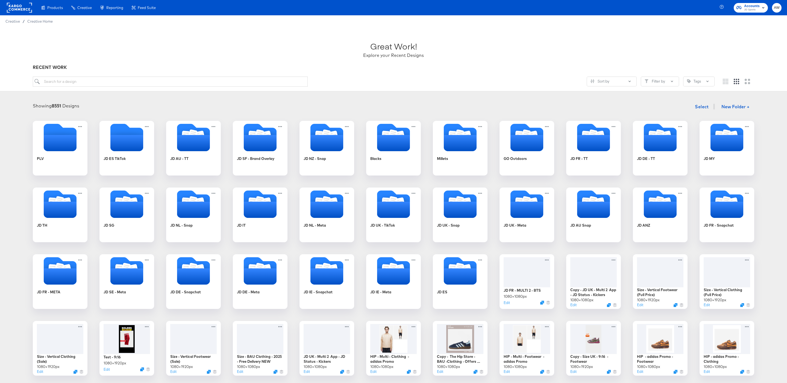
click at [25, 13] on div at bounding box center [19, 7] width 25 height 15
click at [22, 10] on rect at bounding box center [19, 8] width 25 height 10
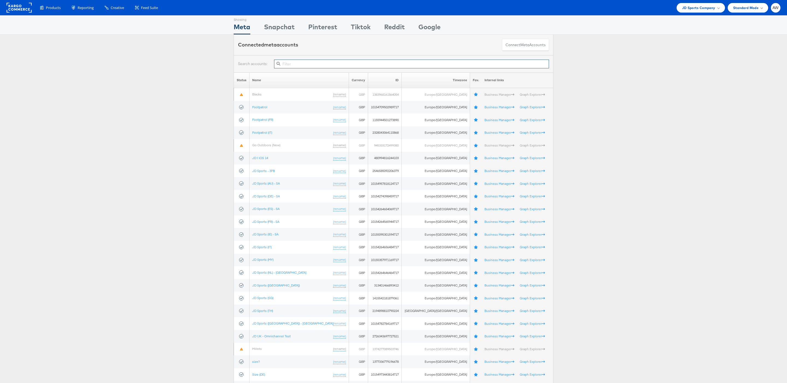
click at [297, 64] on input "text" at bounding box center [411, 64] width 275 height 9
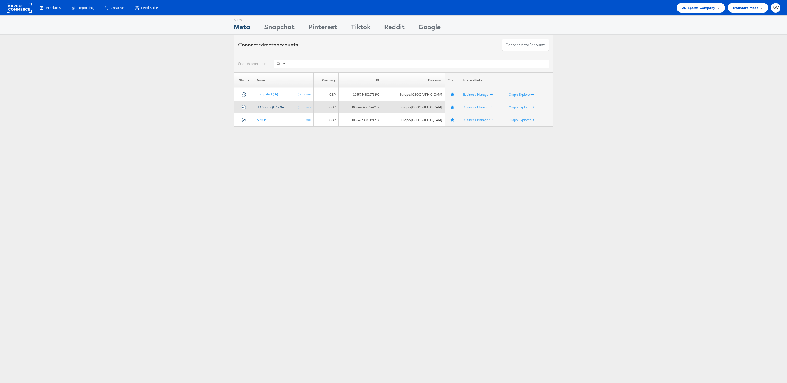
type input "fr"
click at [273, 109] on link "JD Sports (FR) - SA" at bounding box center [270, 107] width 27 height 4
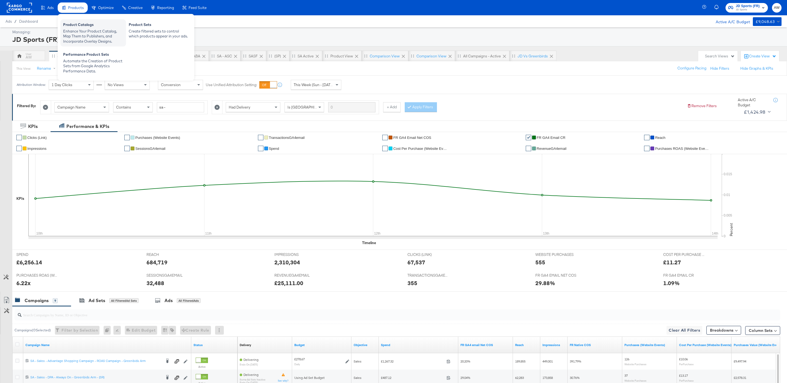
click at [81, 22] on div "Product Catalogs Enhance Your Product Catalog, Map Them to Publishers, and Inco…" at bounding box center [93, 32] width 66 height 27
click at [88, 29] on div "Enhance Your Product Catalog, Map Them to Publishers, and Incorporate Overlay D…" at bounding box center [93, 36] width 60 height 15
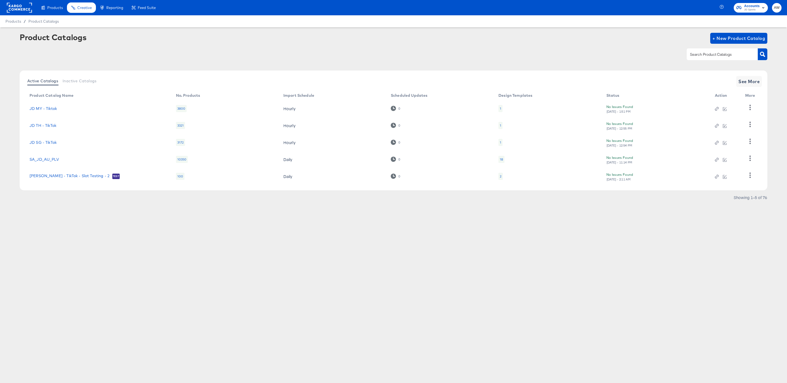
click at [707, 69] on div "Product Catalogs + New Product Catalog Active Catalogs Inactive Catalogs See Mo…" at bounding box center [393, 119] width 747 height 172
click at [697, 54] on input "text" at bounding box center [718, 54] width 58 height 6
type input "fr"
click at [51, 175] on link "StitcherAds - JD FR" at bounding box center [48, 175] width 37 height 4
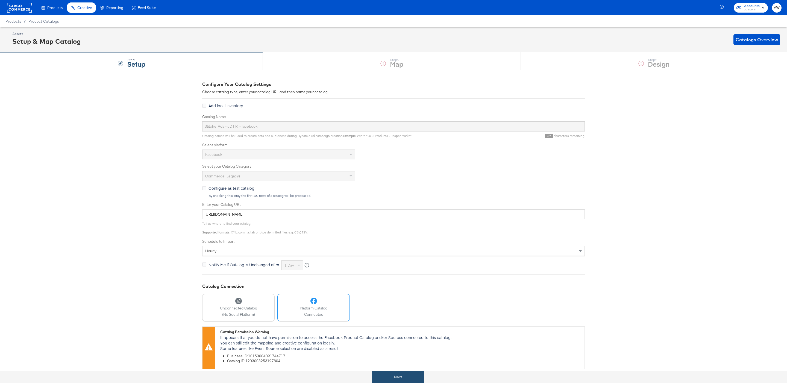
click at [394, 373] on button "Next" at bounding box center [398, 377] width 52 height 12
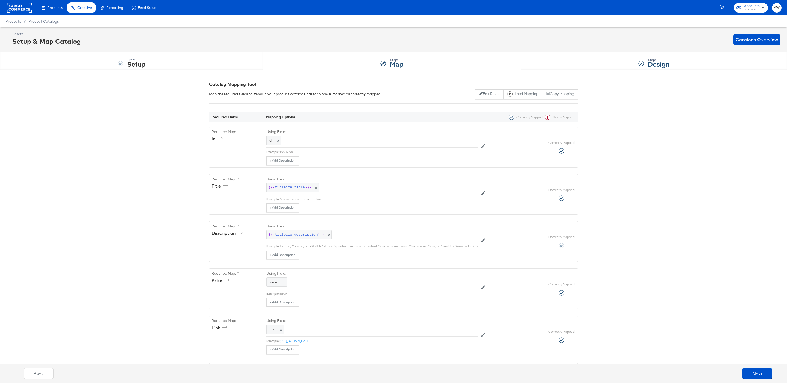
click at [586, 57] on div "Step: 3 Design" at bounding box center [654, 61] width 266 height 18
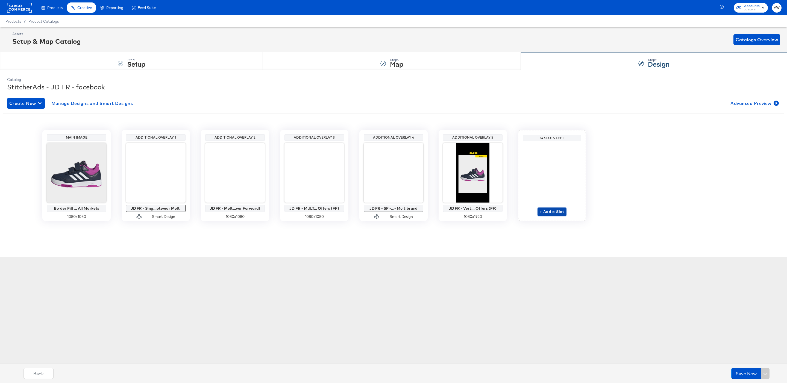
click at [556, 210] on span "+ Add a Slot" at bounding box center [552, 211] width 25 height 7
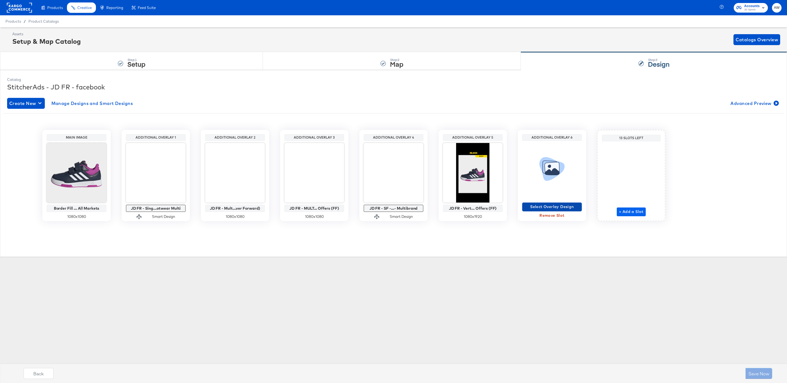
click at [556, 210] on span "Select Overlay Design" at bounding box center [551, 206] width 55 height 7
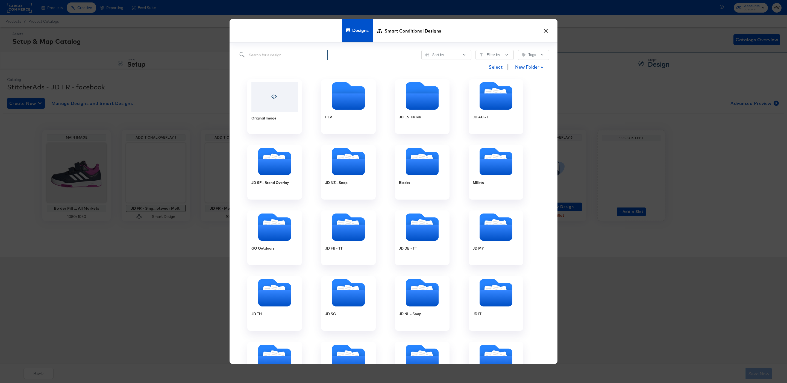
click at [287, 50] on input "search" at bounding box center [283, 55] width 90 height 10
type input "bts"
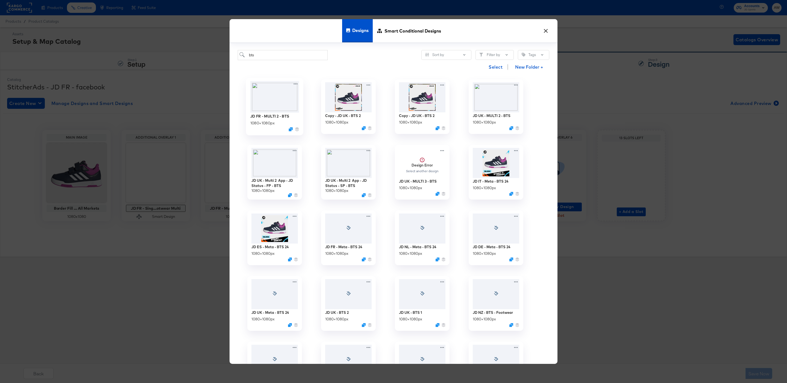
click at [278, 95] on img at bounding box center [274, 96] width 49 height 31
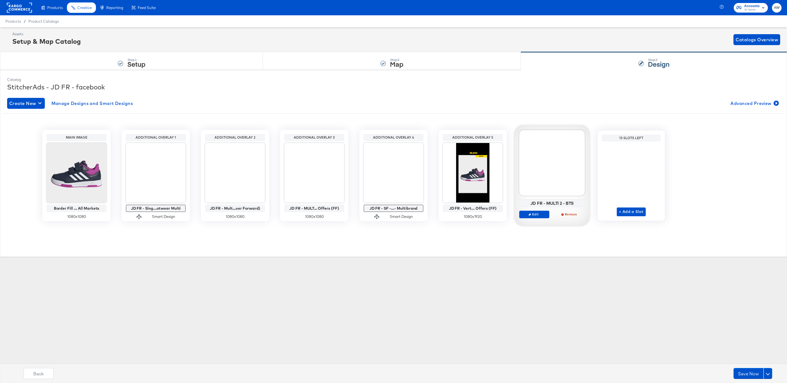
click at [555, 169] on div at bounding box center [552, 163] width 66 height 66
click at [730, 100] on span "Advanced Preview" at bounding box center [753, 103] width 47 height 8
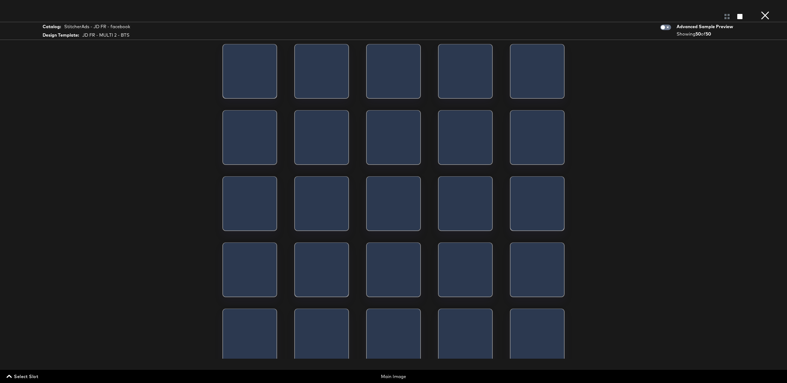
click at [19, 378] on span "Select Slot" at bounding box center [23, 376] width 31 height 8
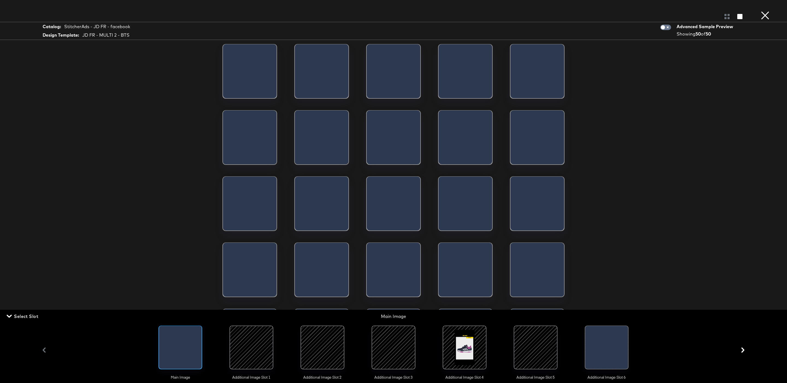
click at [533, 349] on div at bounding box center [535, 347] width 37 height 37
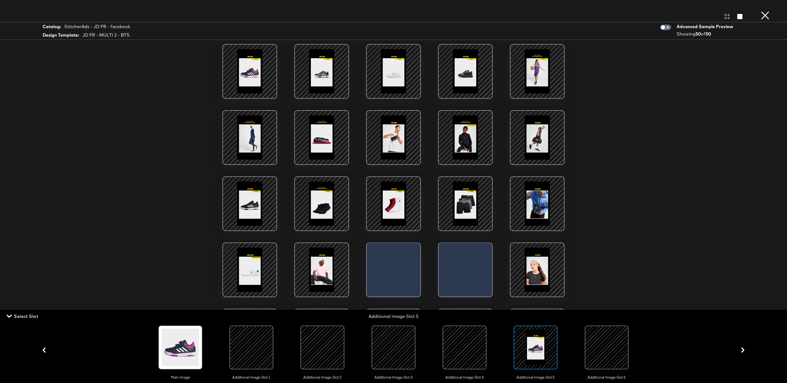
click at [321, 132] on div at bounding box center [321, 137] width 46 height 46
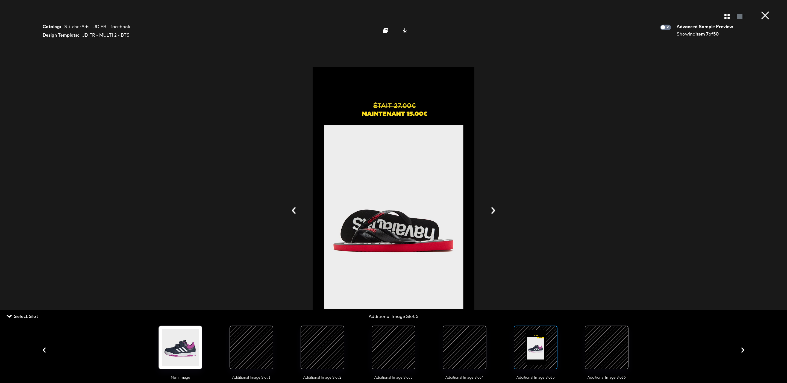
click at [591, 347] on div at bounding box center [606, 347] width 37 height 37
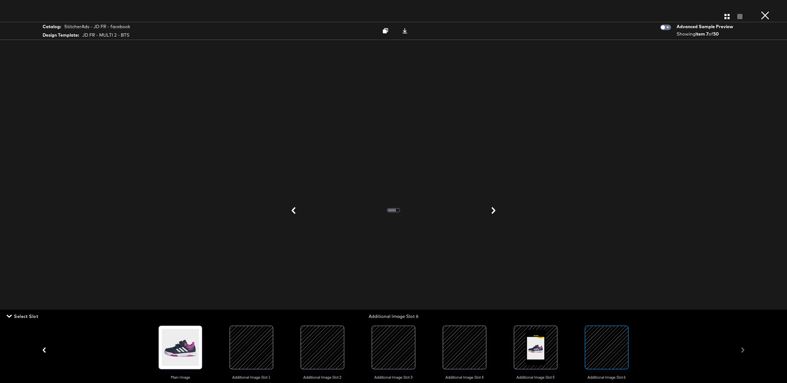
click at [764, 11] on button "×" at bounding box center [764, 5] width 11 height 11
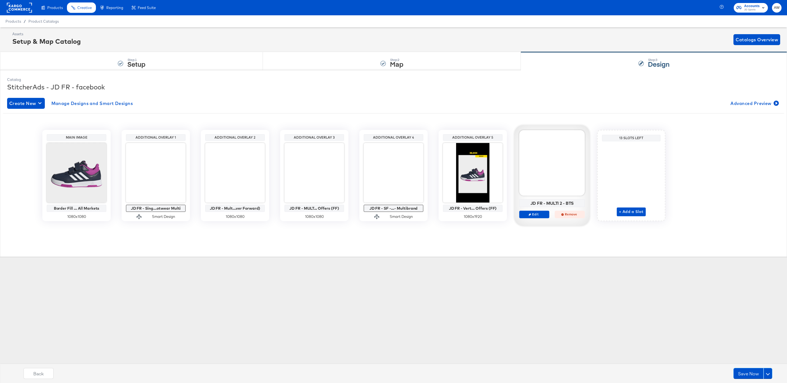
click at [564, 215] on span "Remove" at bounding box center [569, 214] width 25 height 4
click at [559, 208] on button "+ Add a Slot" at bounding box center [551, 211] width 29 height 9
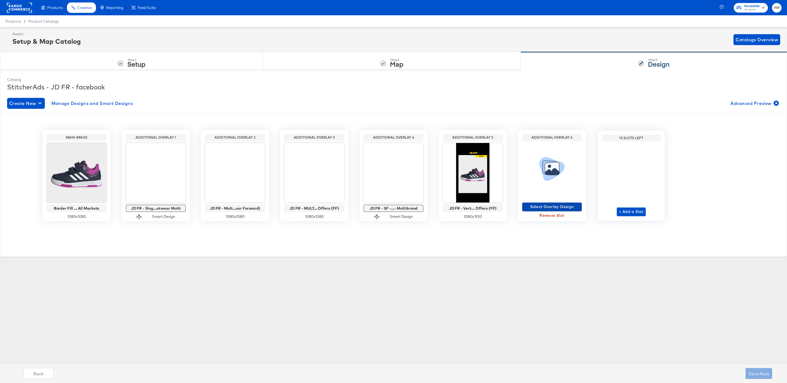
click at [551, 205] on span "Select Overlay Design" at bounding box center [551, 206] width 55 height 7
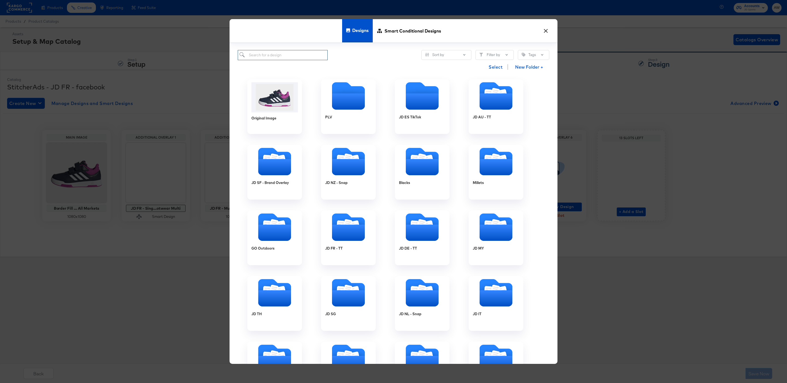
click at [301, 58] on input "search" at bounding box center [283, 55] width 90 height 10
type input "bts"
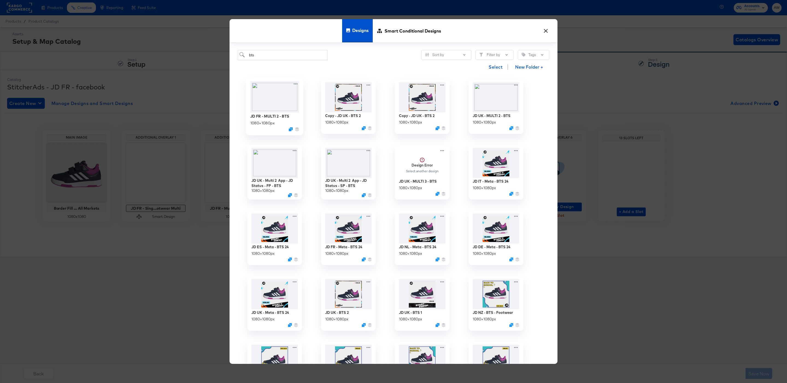
click at [294, 102] on img at bounding box center [274, 96] width 49 height 31
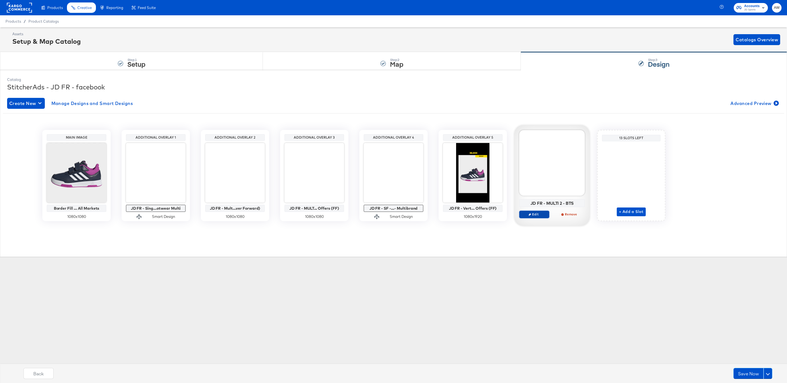
click at [537, 214] on span "Edit" at bounding box center [534, 214] width 25 height 4
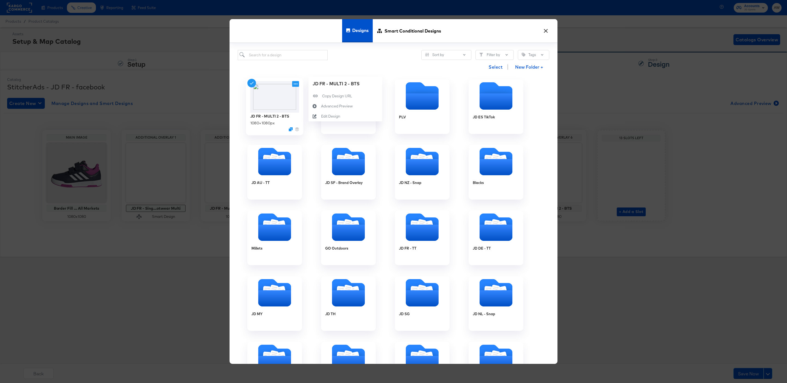
click at [296, 85] on icon at bounding box center [296, 84] width 4 height 1
click at [321, 116] on div "Edit Design Edit Design" at bounding box center [321, 116] width 0 height 0
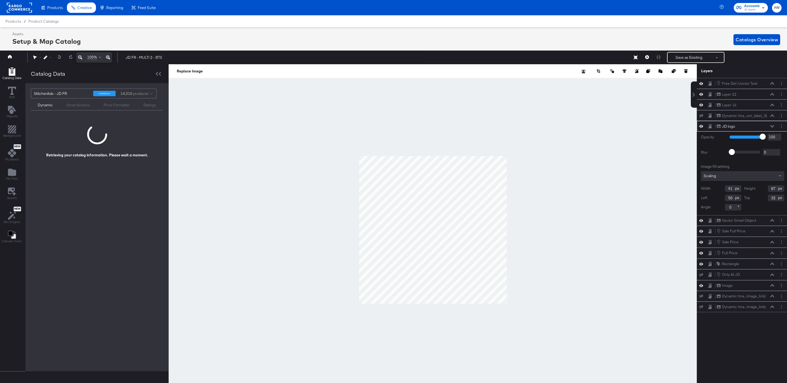
scroll to position [0, 1]
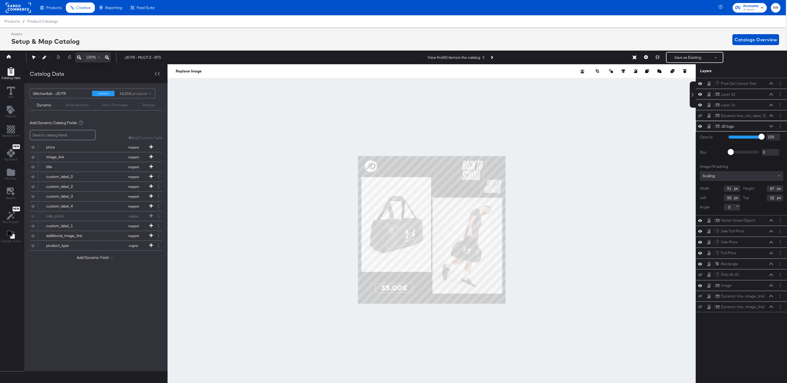
click at [405, 125] on div at bounding box center [431, 229] width 528 height 331
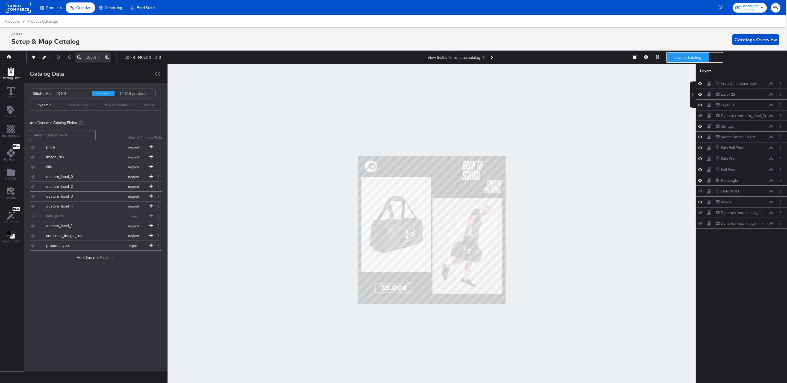
click at [679, 59] on button "Save as Existing" at bounding box center [687, 57] width 43 height 10
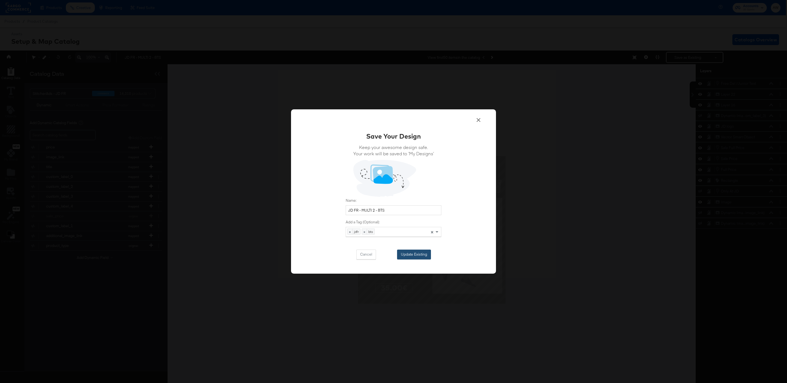
click at [414, 257] on button "Update Existing" at bounding box center [414, 254] width 34 height 10
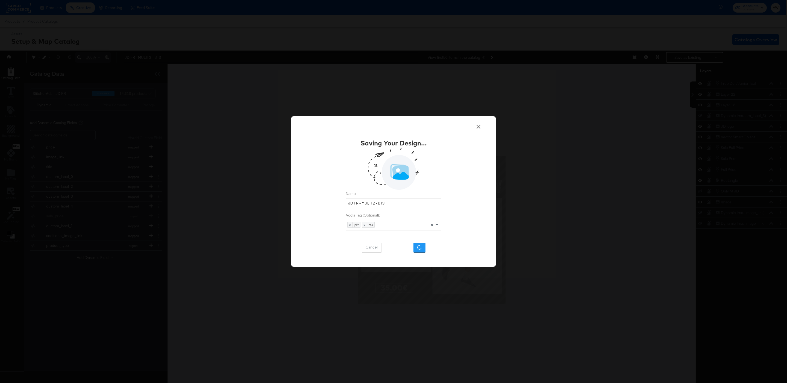
scroll to position [0, 0]
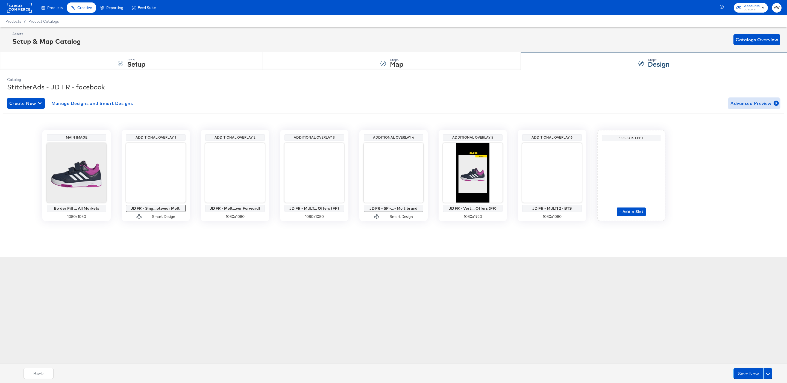
click at [734, 105] on span "Advanced Preview" at bounding box center [753, 103] width 47 height 8
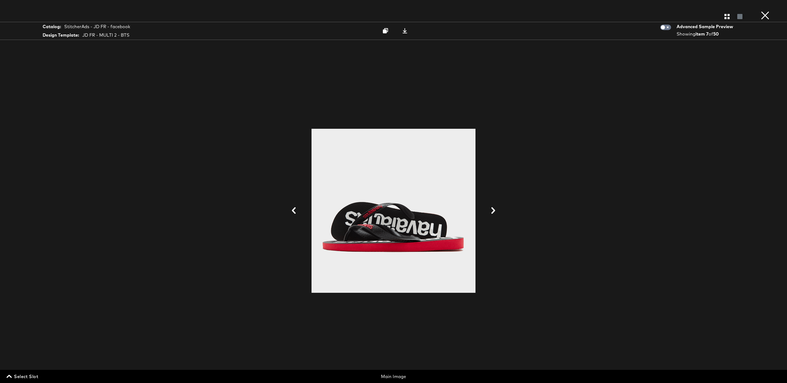
click at [30, 378] on span "Select Slot" at bounding box center [23, 376] width 31 height 8
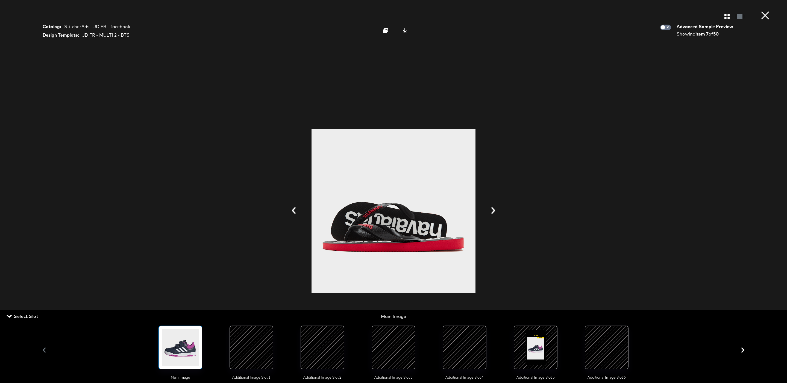
click at [603, 345] on div at bounding box center [606, 347] width 37 height 37
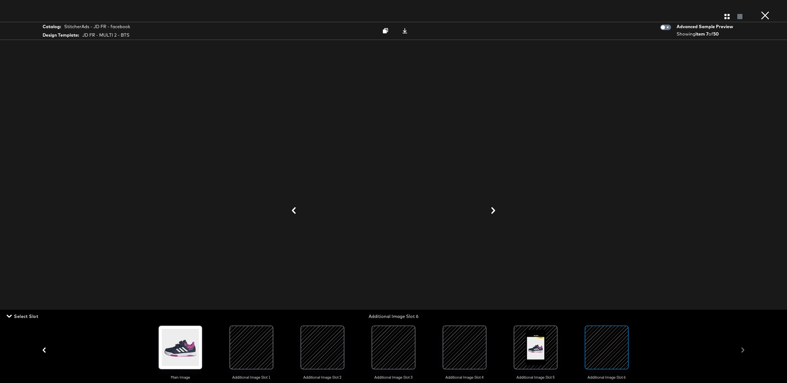
click at [493, 213] on icon at bounding box center [493, 210] width 4 height 7
click at [768, 11] on button "×" at bounding box center [764, 5] width 11 height 11
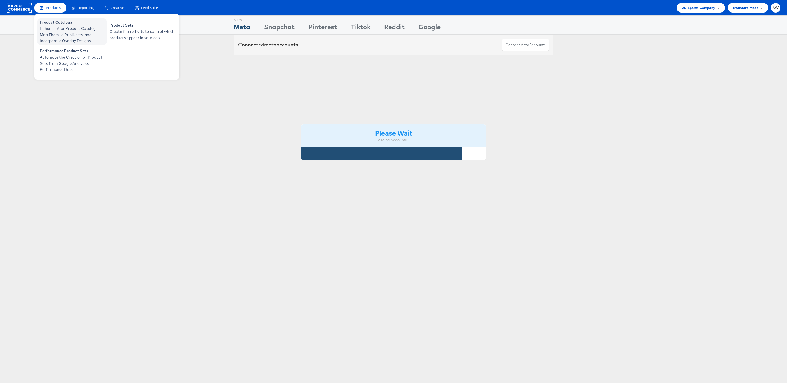
click at [66, 24] on span "Product Catalogs" at bounding box center [73, 22] width 66 height 6
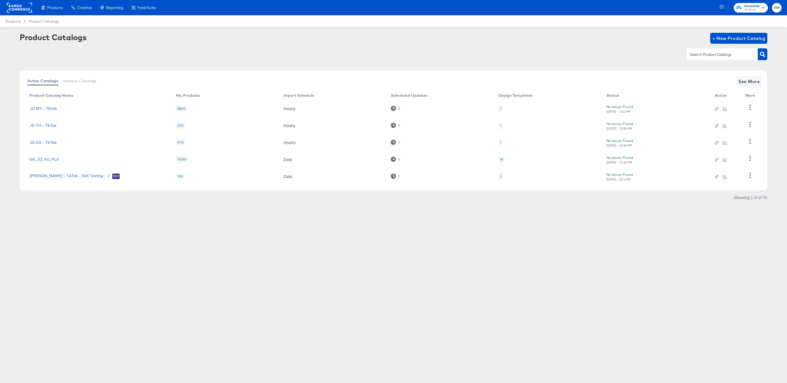
click at [714, 53] on input "text" at bounding box center [718, 54] width 58 height 6
type input "fr"
click at [39, 176] on link "StitcherAds - JD FR" at bounding box center [48, 175] width 37 height 4
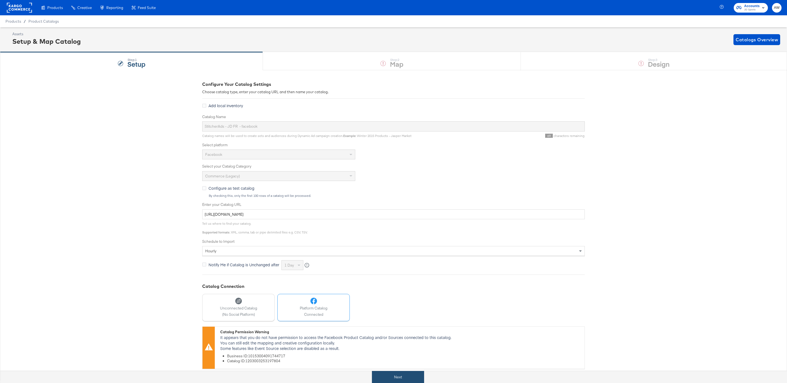
click at [382, 372] on button "Next" at bounding box center [398, 377] width 52 height 12
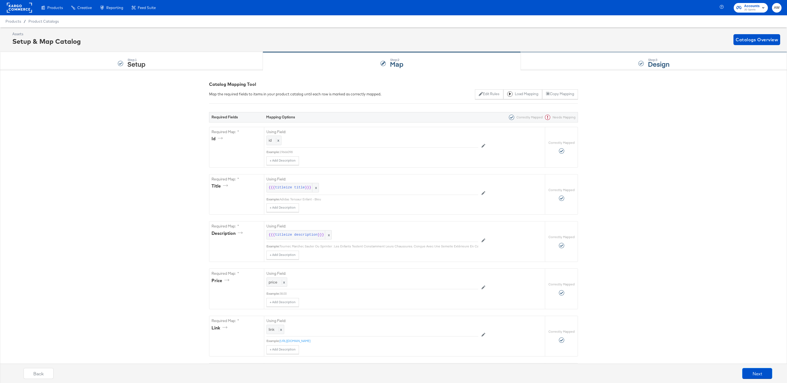
click at [695, 61] on div "Step: 3 Design" at bounding box center [654, 61] width 266 height 18
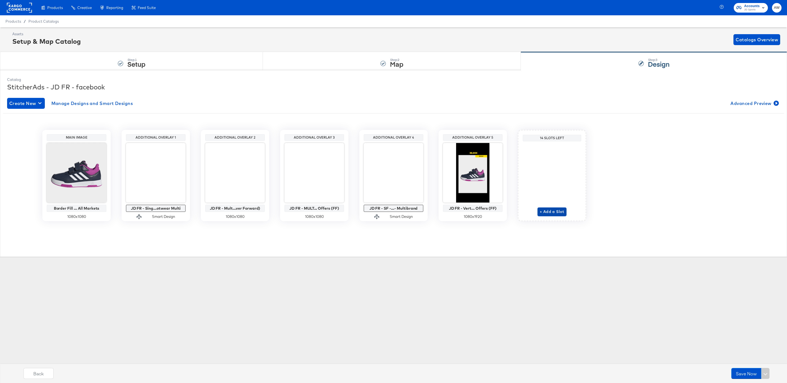
click at [557, 212] on span "+ Add a Slot" at bounding box center [552, 211] width 25 height 7
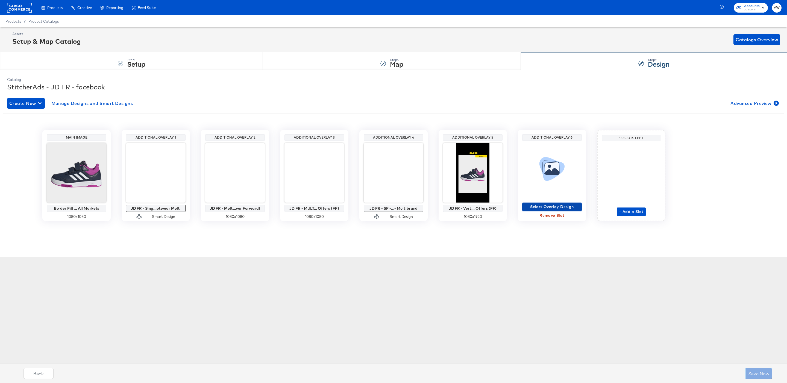
click at [551, 204] on span "Select Overlay Design" at bounding box center [551, 206] width 55 height 7
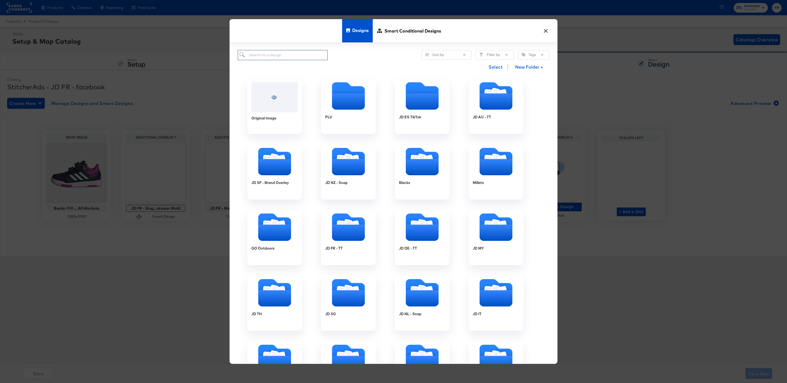
click at [302, 54] on input "search" at bounding box center [283, 55] width 90 height 10
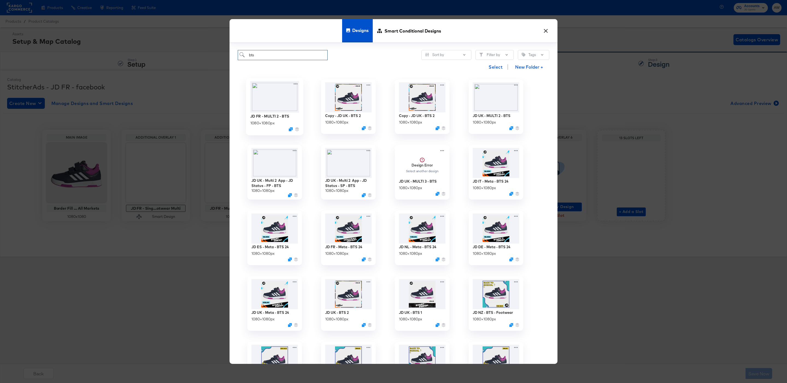
type input "bts"
click at [277, 100] on img at bounding box center [274, 96] width 49 height 31
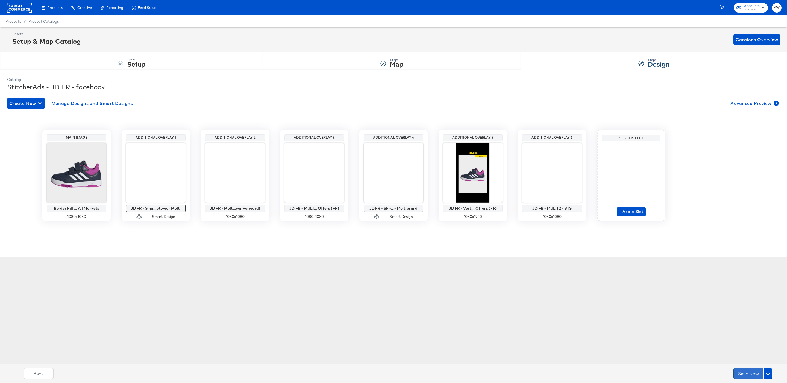
click at [744, 369] on button "Save Now" at bounding box center [748, 373] width 30 height 11
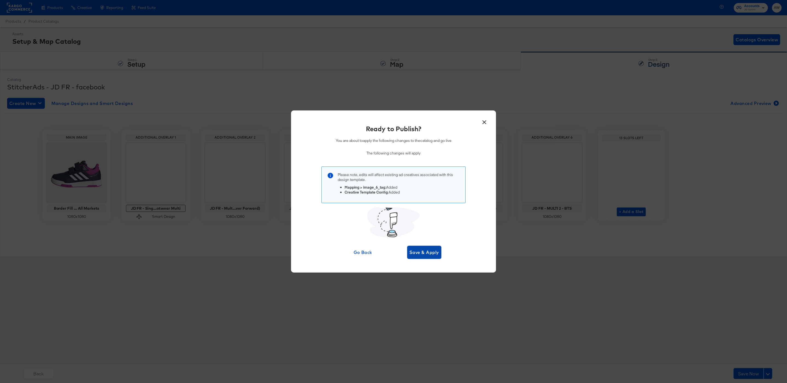
click at [422, 255] on span "Save & Apply" at bounding box center [424, 252] width 30 height 8
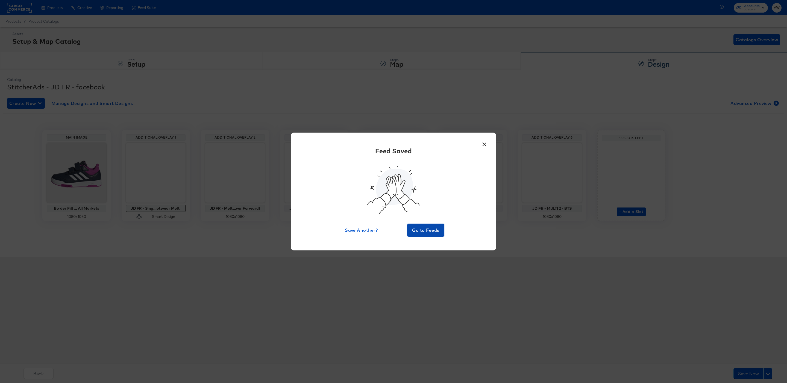
click at [415, 233] on span "Go to Feeds" at bounding box center [425, 230] width 33 height 8
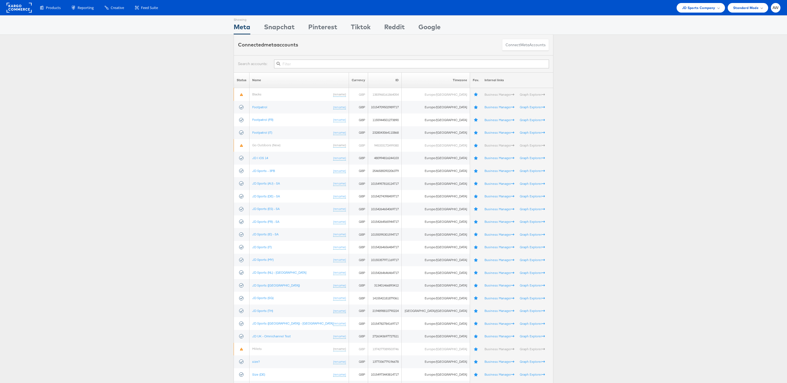
click at [348, 65] on input "text" at bounding box center [411, 64] width 275 height 9
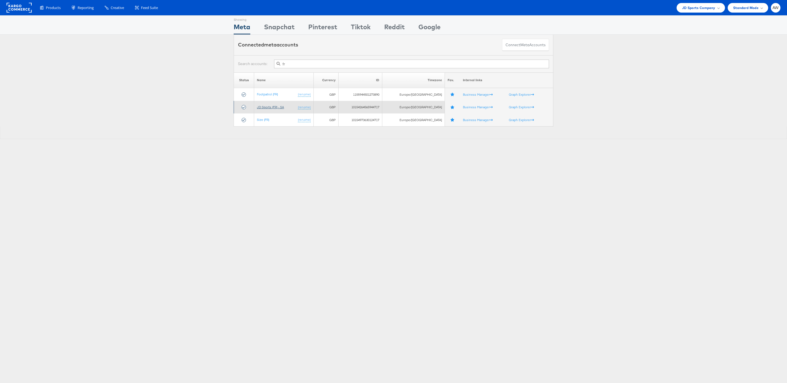
type input "fr"
click at [277, 108] on link "JD Sports (FR) - SA" at bounding box center [270, 107] width 27 height 4
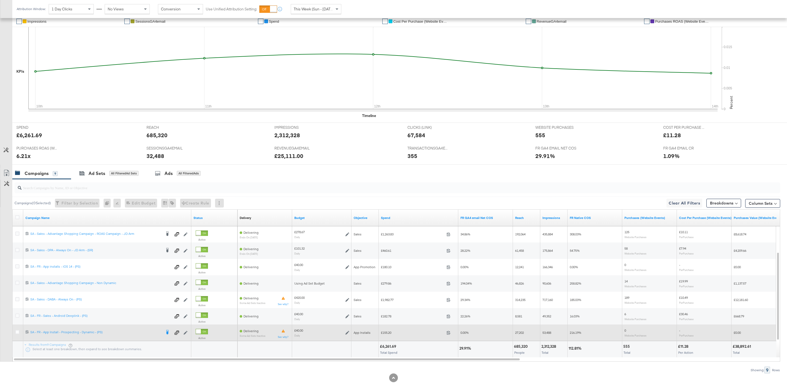
scroll to position [134, 0]
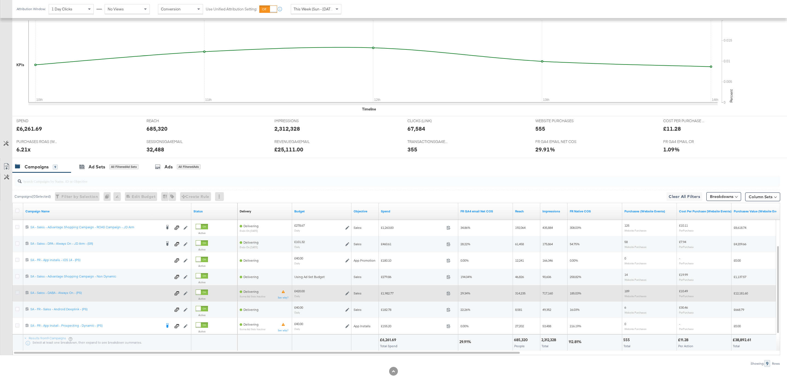
click at [17, 293] on icon at bounding box center [17, 292] width 4 height 4
click at [0, 0] on input "checkbox" at bounding box center [0, 0] width 0 height 0
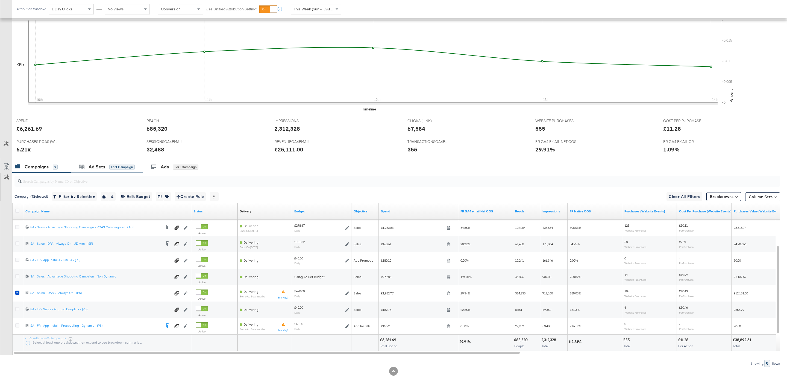
click at [127, 164] on div "Ad Sets for 1 Campaign" at bounding box center [107, 167] width 72 height 12
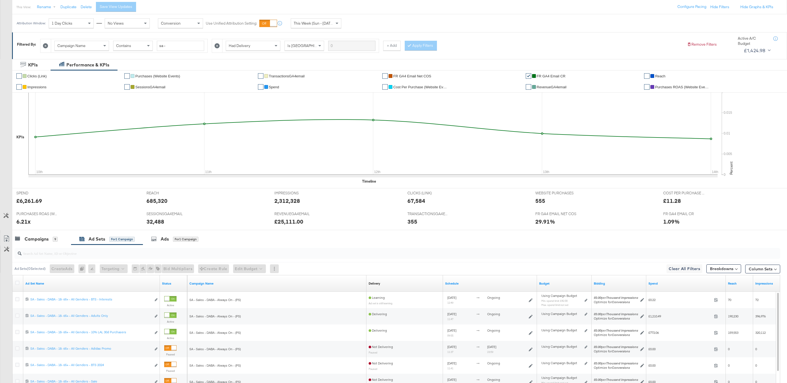
scroll to position [143, 0]
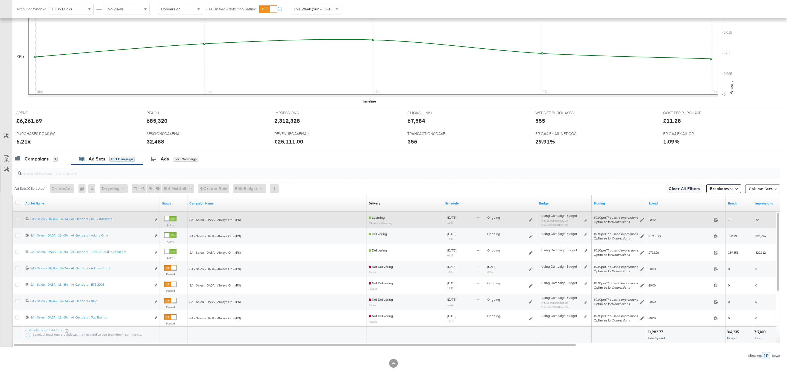
click at [18, 217] on icon at bounding box center [17, 219] width 4 height 4
click at [0, 0] on input "checkbox" at bounding box center [0, 0] width 0 height 0
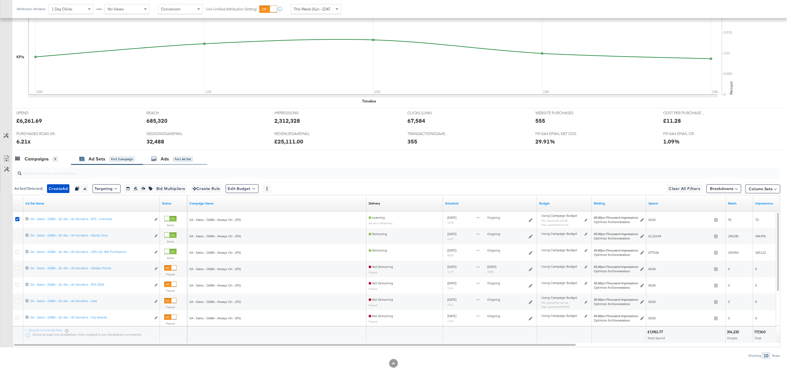
click at [169, 160] on div "Ads" at bounding box center [165, 159] width 8 height 6
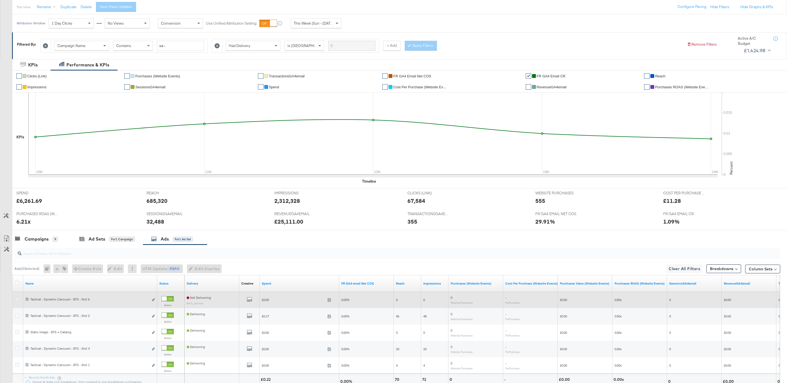
click at [16, 299] on icon at bounding box center [17, 299] width 4 height 4
click at [0, 0] on input "checkbox" at bounding box center [0, 0] width 0 height 0
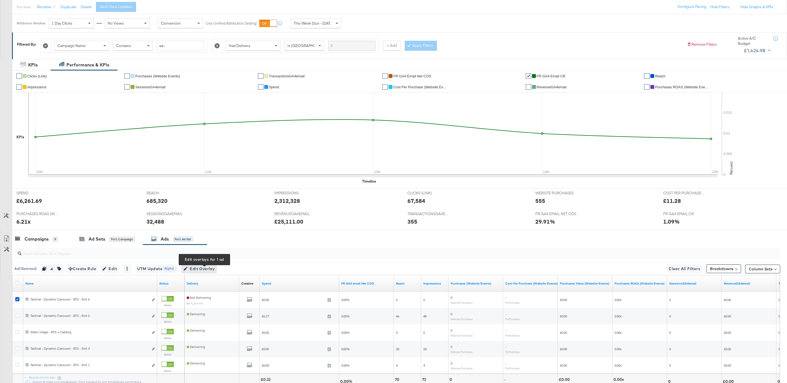
click at [206, 268] on span "Edit Overlay Edit overlays for 1 ad" at bounding box center [198, 268] width 31 height 7
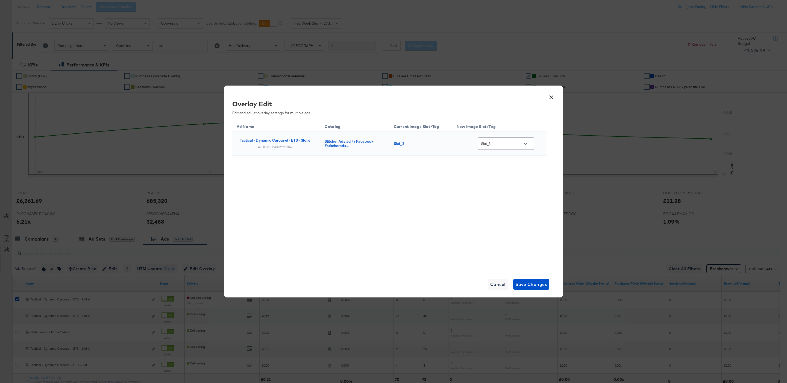
click at [521, 144] on input "Slot_3" at bounding box center [501, 143] width 43 height 6
click at [520, 243] on div at bounding box center [523, 239] width 9 height 9
type input "Slot_6"
click at [532, 288] on button "Save Changes" at bounding box center [531, 284] width 36 height 11
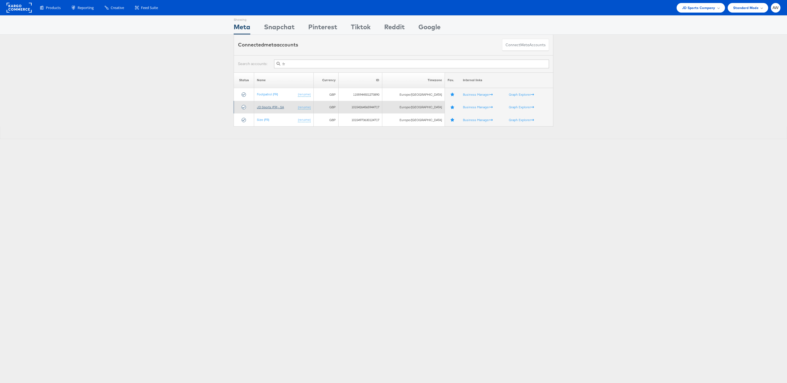
type input "fr"
click at [280, 108] on link "JD Sports (FR) - SA" at bounding box center [270, 107] width 27 height 4
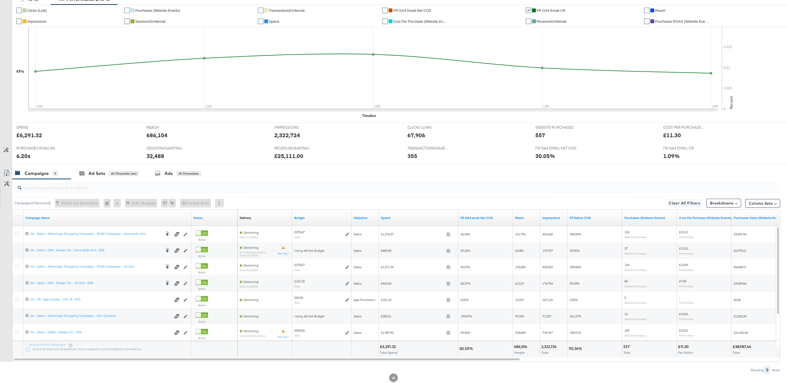
scroll to position [143, 0]
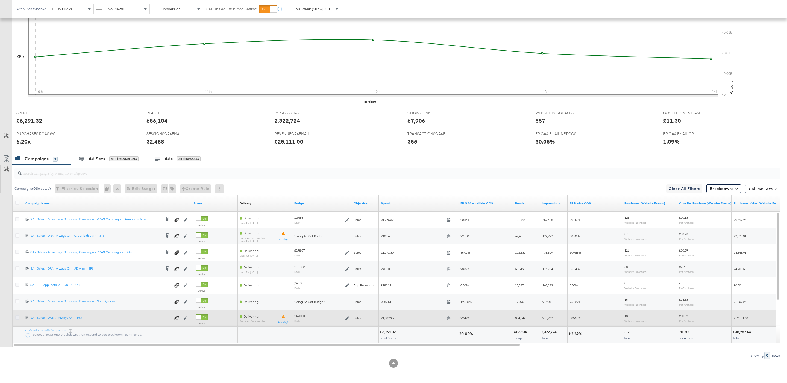
click at [17, 318] on icon at bounding box center [17, 317] width 4 height 4
click at [0, 0] on input "checkbox" at bounding box center [0, 0] width 0 height 0
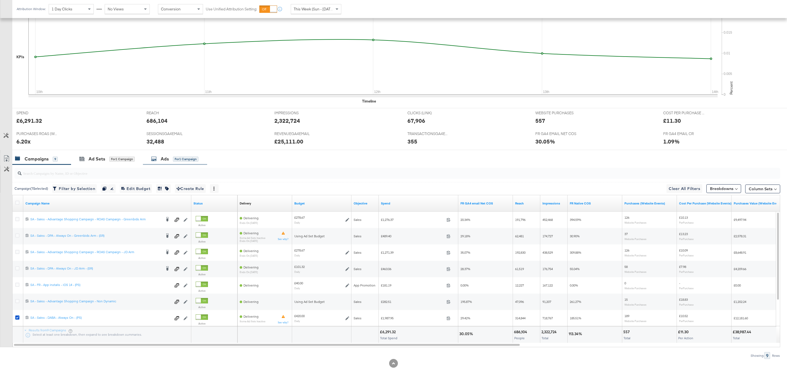
click at [195, 159] on div "for 1 Campaign" at bounding box center [185, 159] width 25 height 5
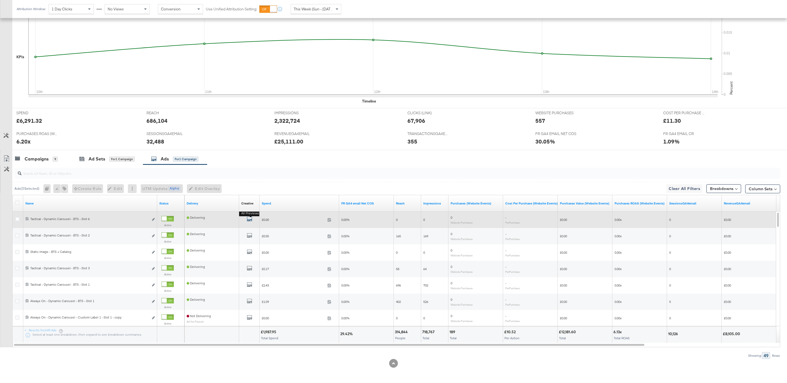
click at [250, 220] on icon "default" at bounding box center [249, 218] width 5 height 5
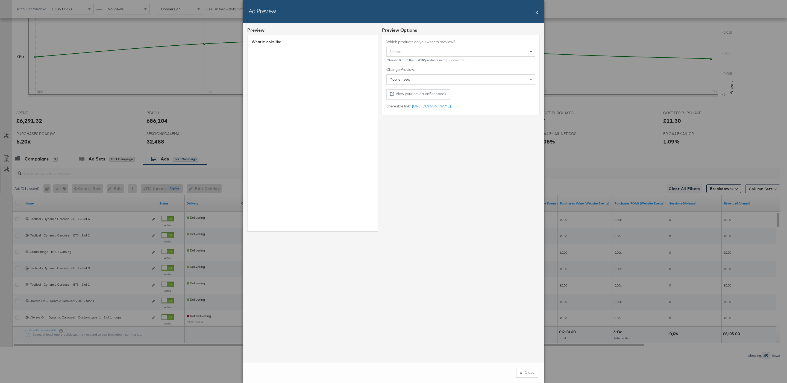
click at [537, 13] on button "X" at bounding box center [536, 12] width 3 height 11
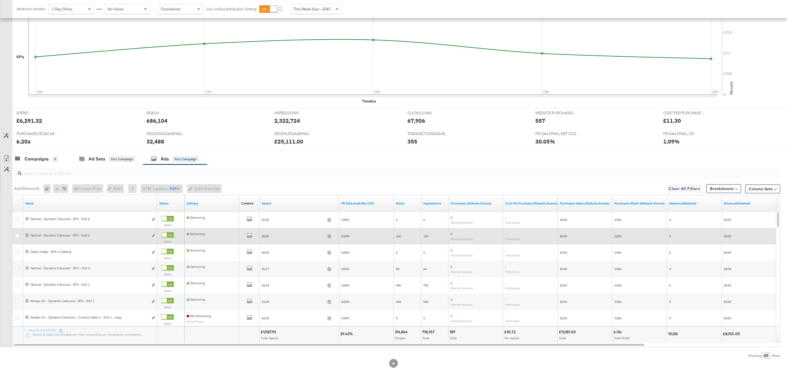
click at [167, 232] on div at bounding box center [164, 234] width 5 height 5
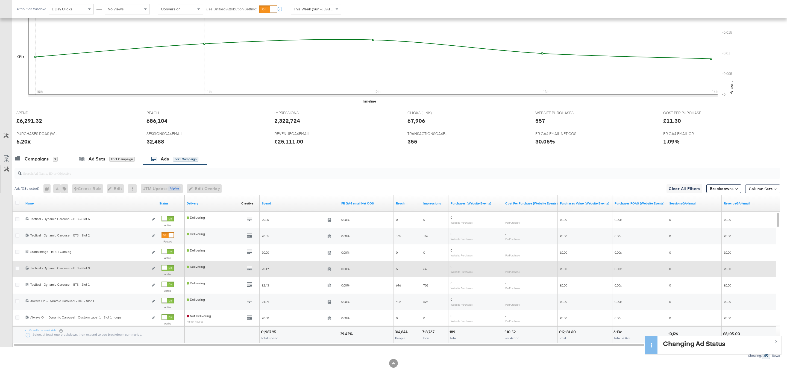
click at [167, 266] on div at bounding box center [164, 267] width 5 height 5
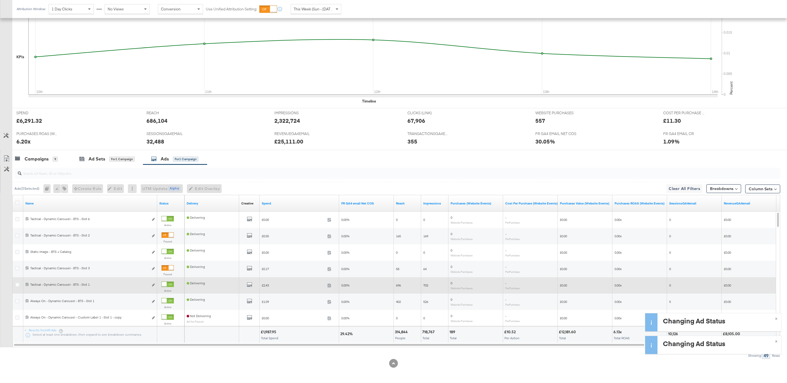
click at [167, 284] on div at bounding box center [164, 284] width 5 height 5
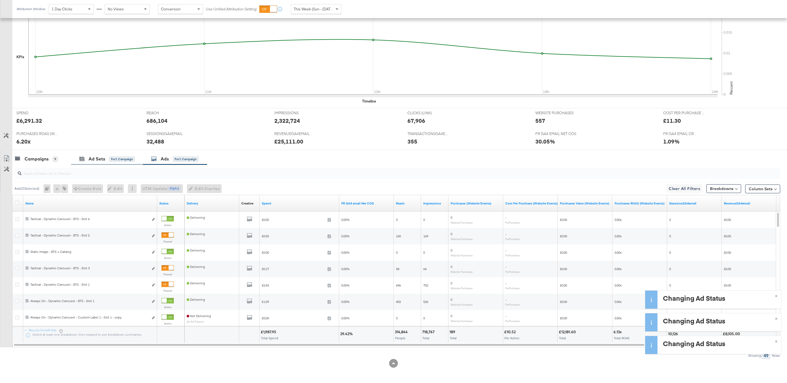
click at [119, 164] on div "Ad Sets for 1 Campaign" at bounding box center [107, 159] width 72 height 12
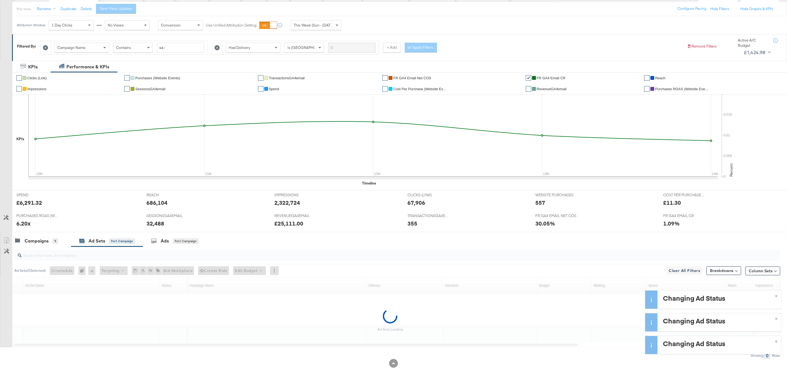
scroll to position [61, 0]
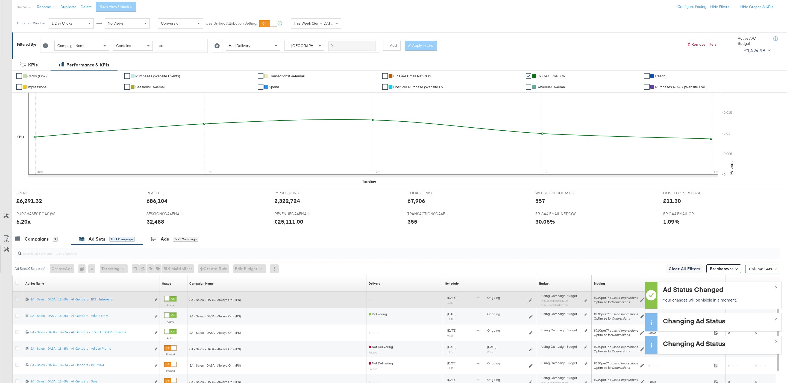
click at [15, 301] on icon at bounding box center [17, 299] width 4 height 4
click at [0, 0] on input "checkbox" at bounding box center [0, 0] width 0 height 0
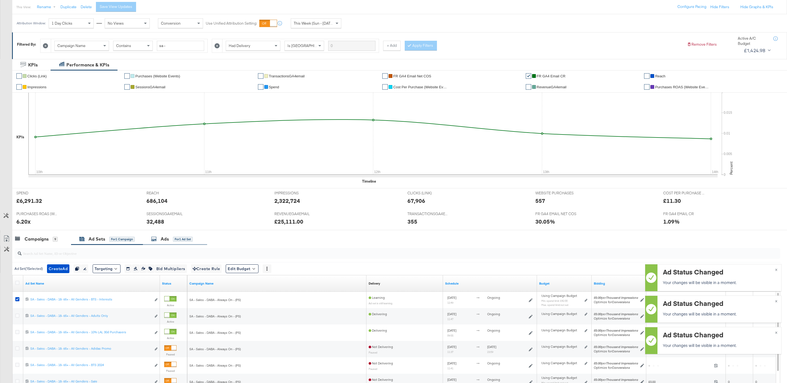
click at [172, 239] on div "Ads for 1 Ad Set" at bounding box center [172, 239] width 42 height 6
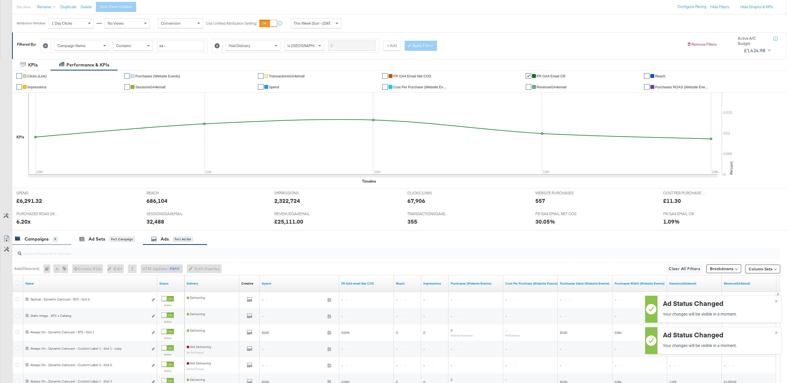
click at [49, 241] on div "Campaigns 9" at bounding box center [36, 239] width 43 height 6
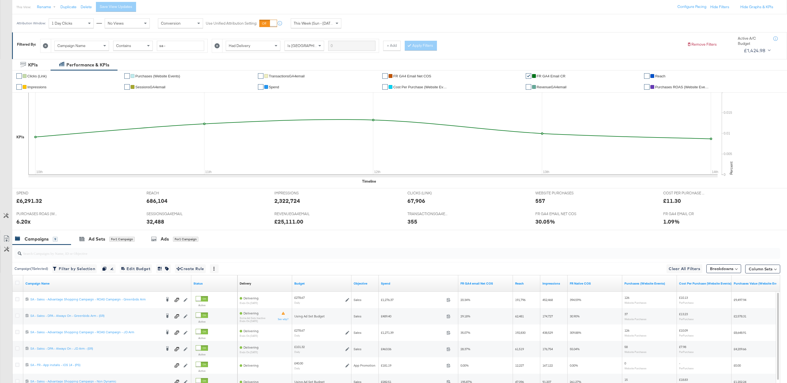
scroll to position [143, 0]
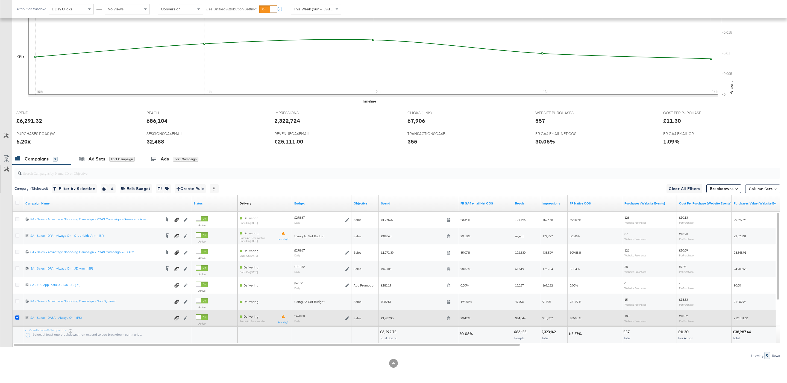
click at [16, 318] on icon at bounding box center [17, 317] width 4 height 4
click at [0, 0] on input "checkbox" at bounding box center [0, 0] width 0 height 0
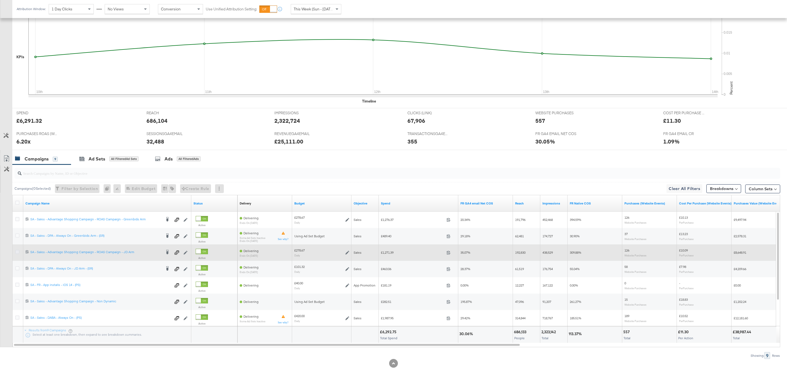
click at [19, 253] on icon at bounding box center [17, 252] width 4 height 4
click at [0, 0] on input "checkbox" at bounding box center [0, 0] width 0 height 0
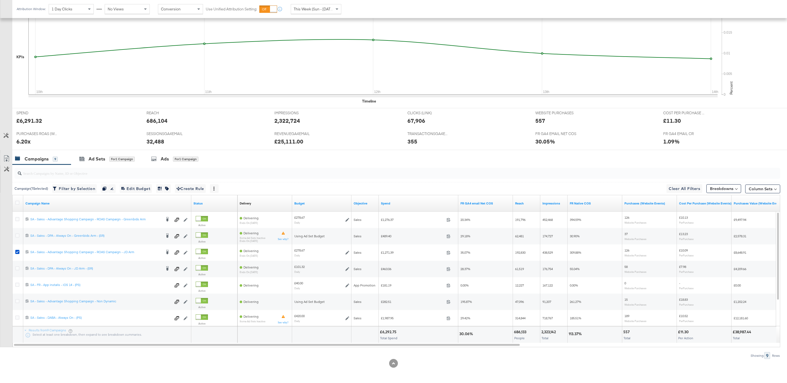
click at [184, 152] on div at bounding box center [393, 152] width 787 height 4
click at [194, 158] on div "for 1 Campaign" at bounding box center [185, 159] width 25 height 5
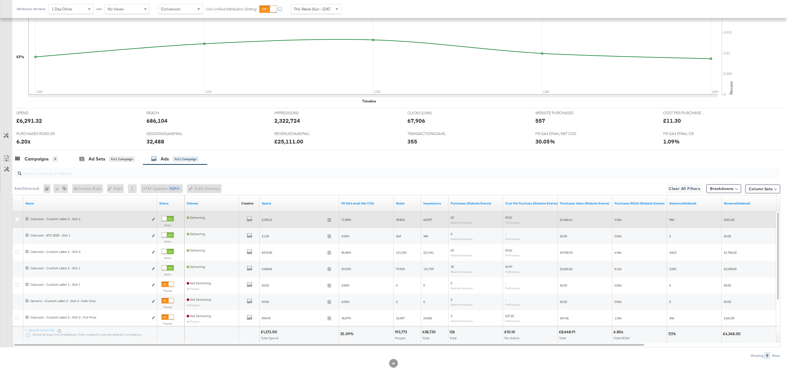
click at [167, 218] on div at bounding box center [167, 218] width 12 height 5
click at [26, 219] on icon at bounding box center [27, 219] width 4 height 4
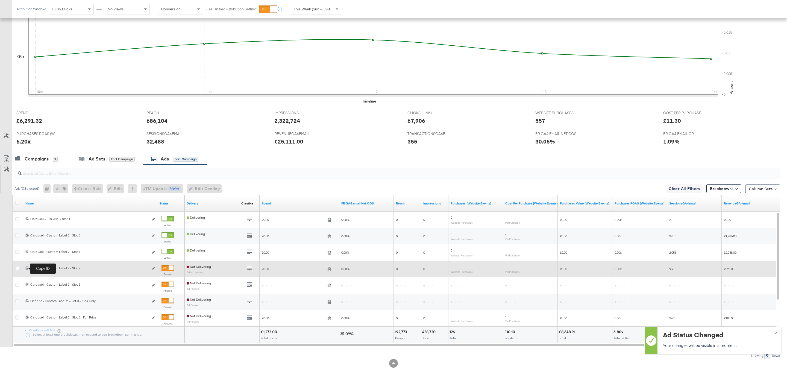
click at [26, 269] on icon at bounding box center [27, 268] width 4 height 4
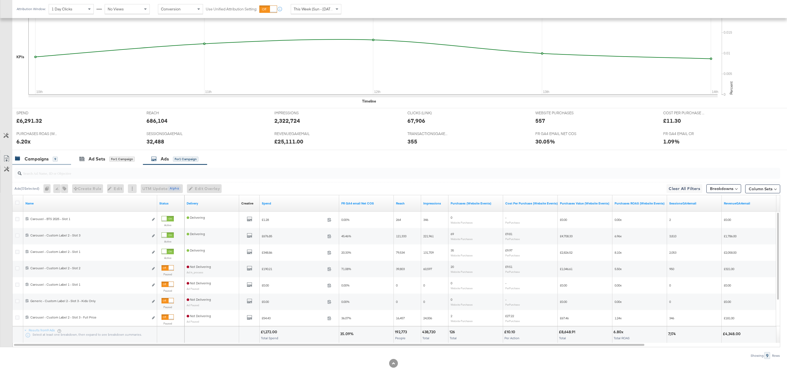
click at [62, 161] on div "Campaigns 9" at bounding box center [39, 159] width 48 height 6
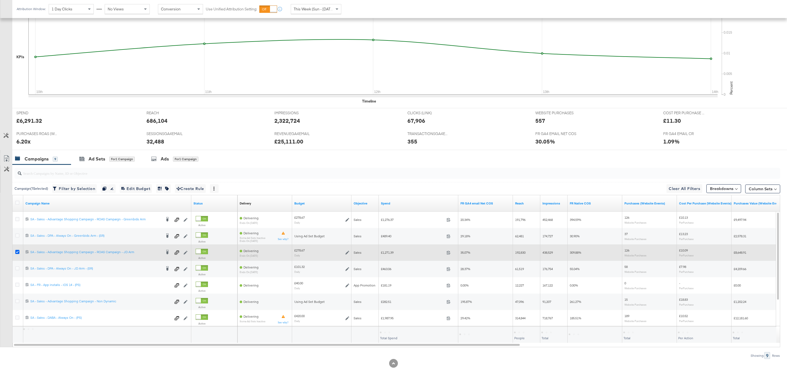
click at [19, 252] on icon at bounding box center [17, 252] width 4 height 4
click at [0, 0] on input "checkbox" at bounding box center [0, 0] width 0 height 0
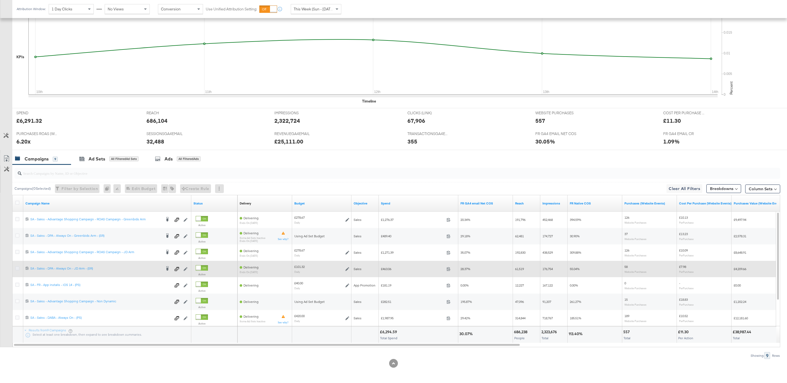
click at [18, 267] on icon at bounding box center [17, 268] width 4 height 4
click at [0, 0] on input "checkbox" at bounding box center [0, 0] width 0 height 0
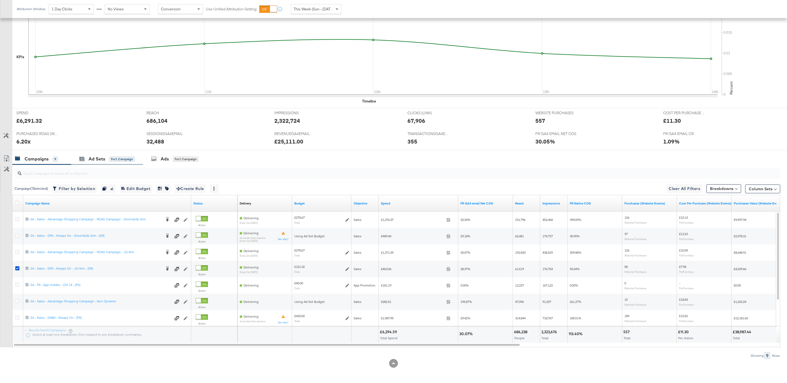
click at [103, 161] on div "Ad Sets for 1 Campaign" at bounding box center [107, 159] width 72 height 12
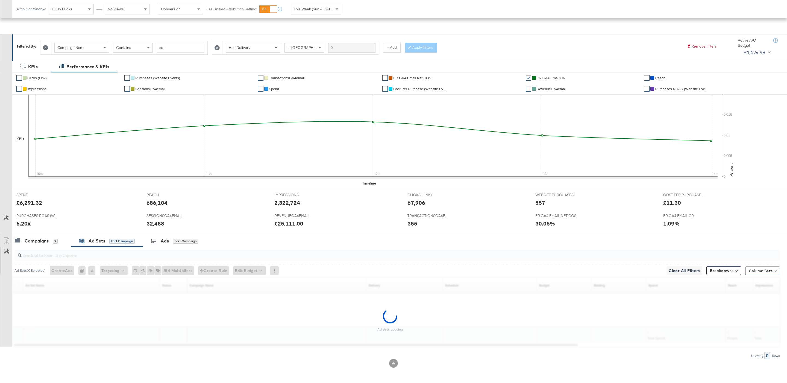
scroll to position [61, 0]
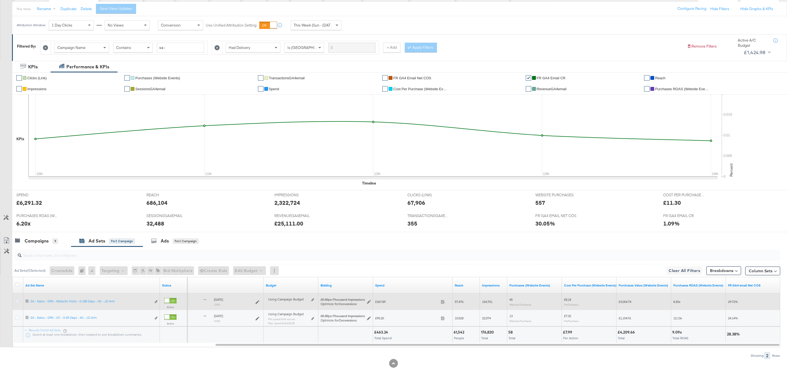
click at [17, 301] on icon at bounding box center [17, 301] width 4 height 4
click at [0, 0] on input "checkbox" at bounding box center [0, 0] width 0 height 0
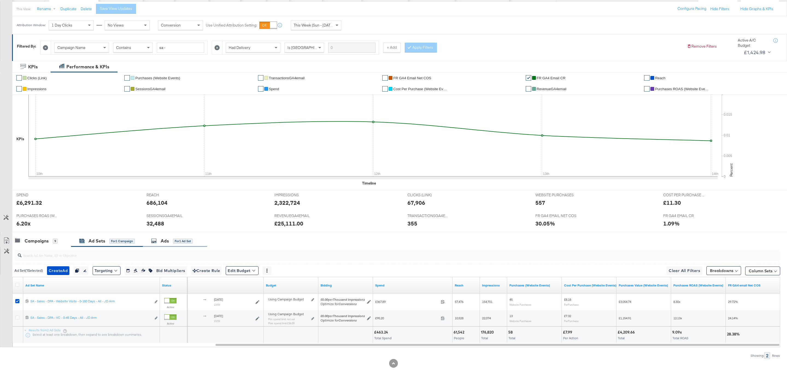
click at [171, 238] on div "Ads for 1 Ad Set" at bounding box center [172, 241] width 42 height 6
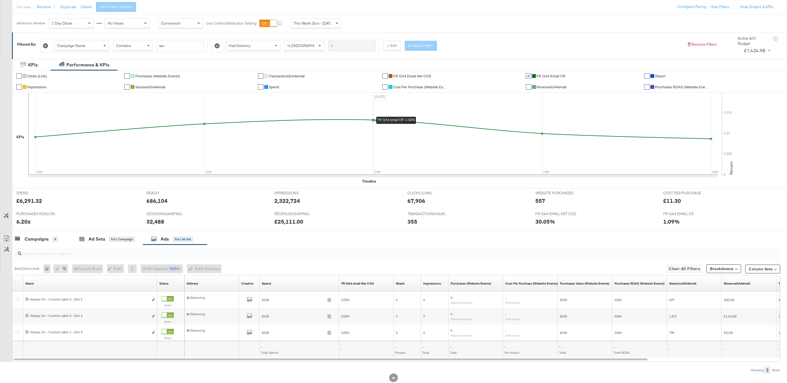
scroll to position [78, 0]
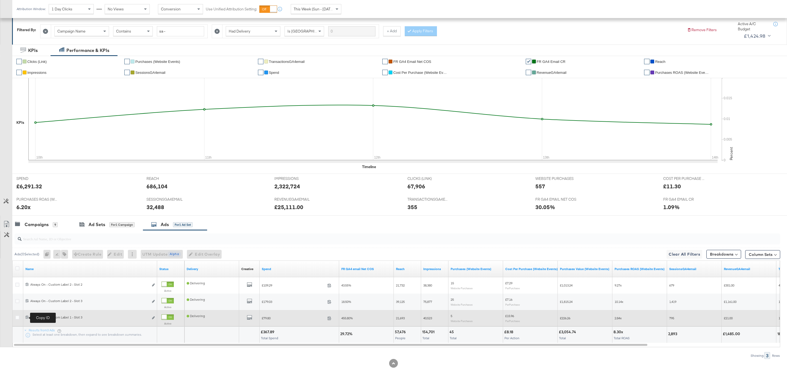
click at [25, 318] on span at bounding box center [27, 317] width 5 height 4
click at [165, 317] on div at bounding box center [164, 316] width 5 height 5
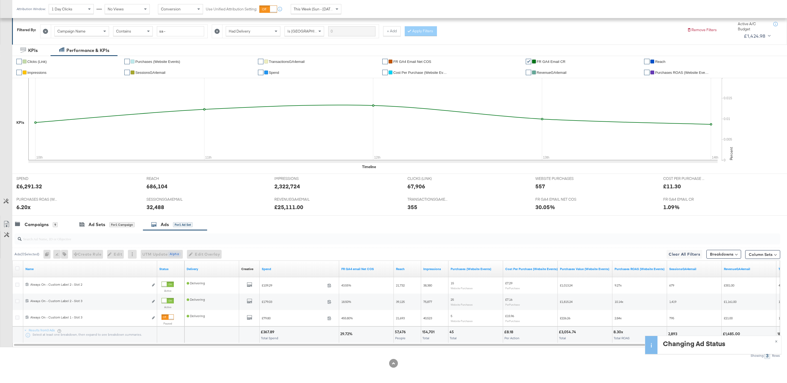
click at [102, 211] on div "PURCHASES ROAS (WEBSITE EVENTS) PURCHASES ROAS (WEBSITE EVENTS) 6.20x" at bounding box center [77, 205] width 130 height 21
click at [106, 224] on div "Ad Sets for 1 Campaign" at bounding box center [106, 224] width 55 height 6
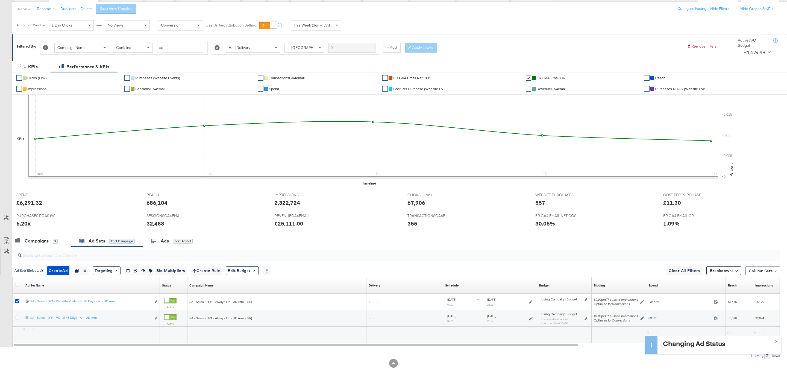
scroll to position [61, 0]
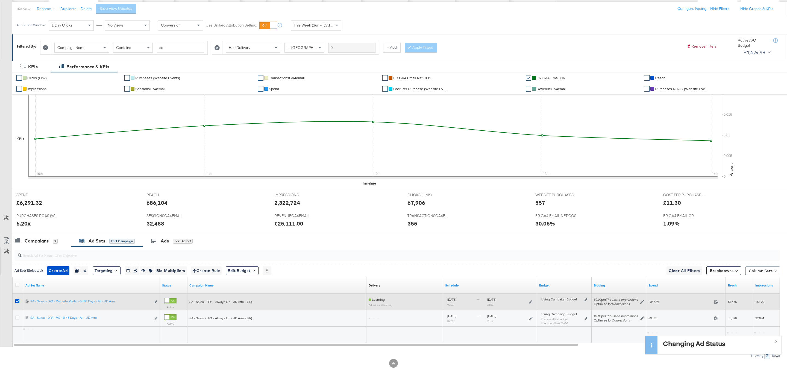
click at [16, 303] on div at bounding box center [18, 301] width 6 height 5
click at [16, 302] on icon at bounding box center [17, 301] width 4 height 4
click at [0, 0] on input "checkbox" at bounding box center [0, 0] width 0 height 0
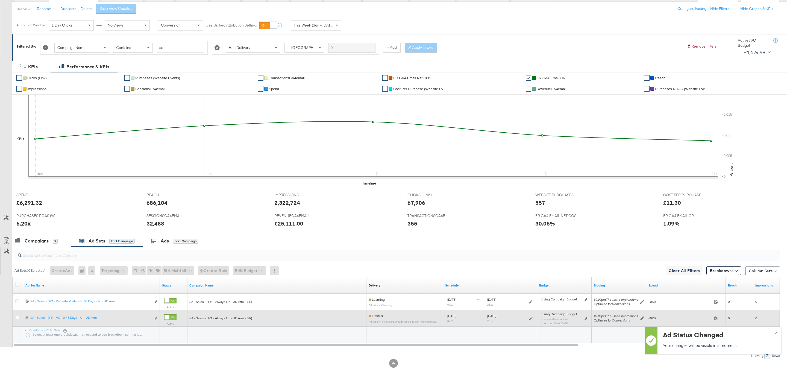
click at [17, 314] on div at bounding box center [18, 318] width 10 height 10
click at [17, 316] on icon at bounding box center [17, 317] width 4 height 4
click at [0, 0] on input "checkbox" at bounding box center [0, 0] width 0 height 0
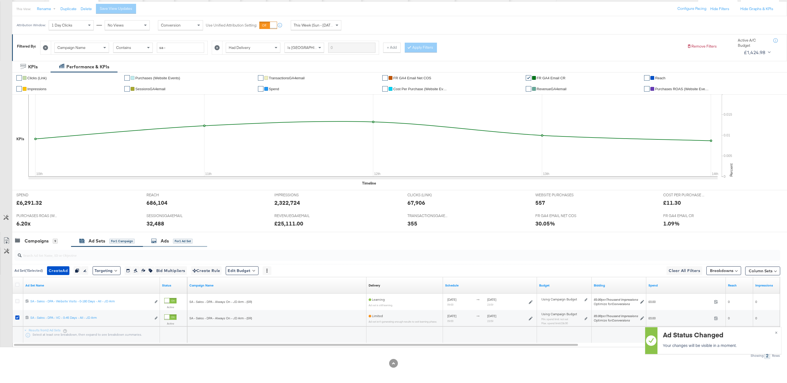
click at [184, 239] on div "for 1 Ad Set" at bounding box center [183, 241] width 20 height 5
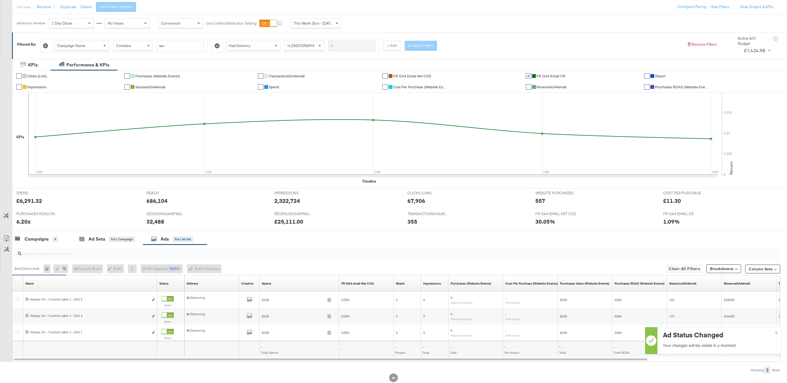
scroll to position [78, 0]
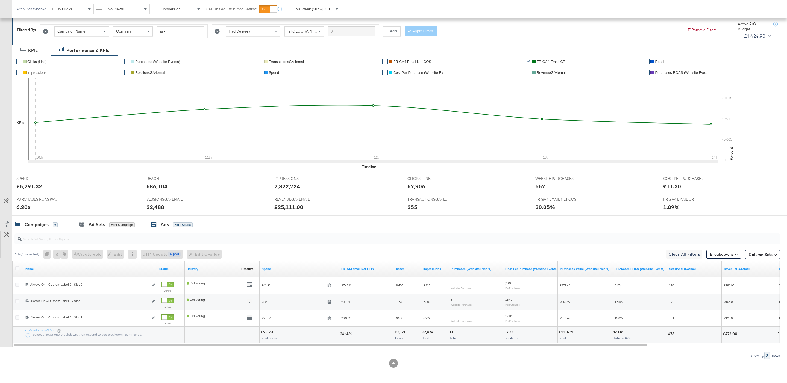
click at [55, 223] on div "9" at bounding box center [55, 224] width 5 height 5
